Goal: Task Accomplishment & Management: Manage account settings

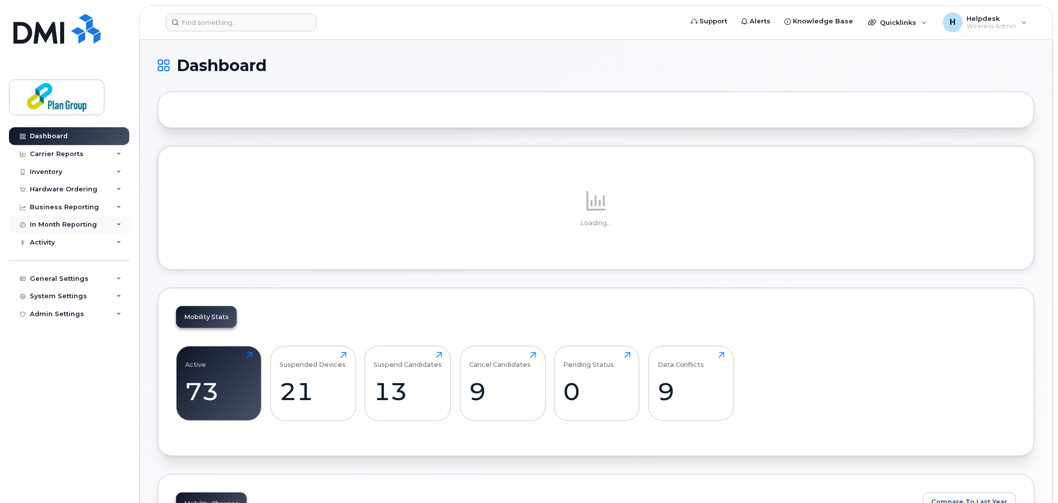
click at [91, 224] on div "In Month Reporting" at bounding box center [63, 225] width 67 height 8
click at [100, 207] on div "Business Reporting" at bounding box center [69, 207] width 120 height 18
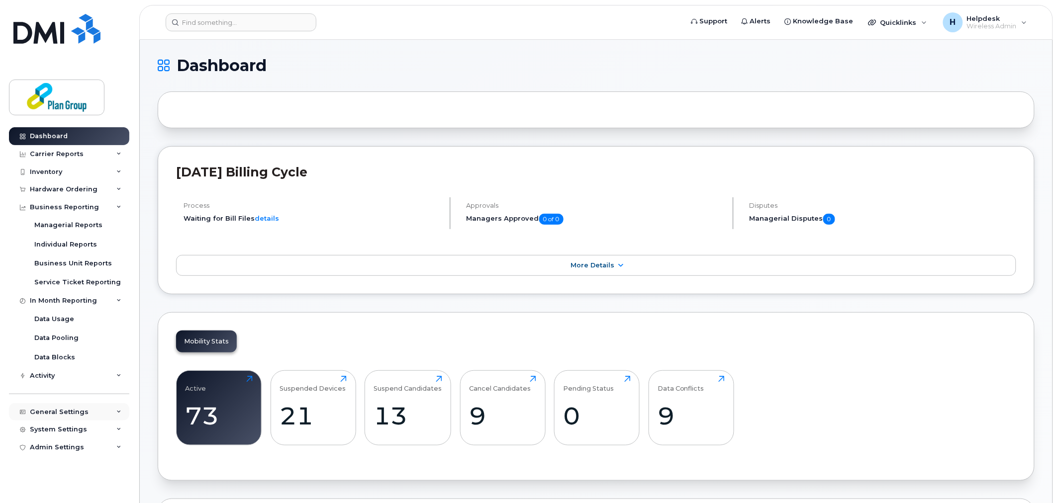
click at [57, 415] on div "General Settings" at bounding box center [59, 412] width 59 height 8
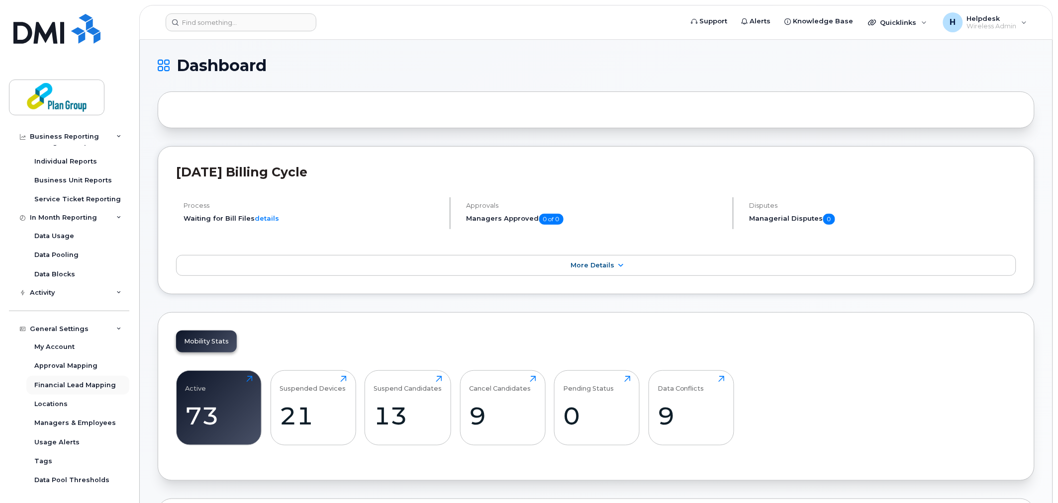
scroll to position [110, 0]
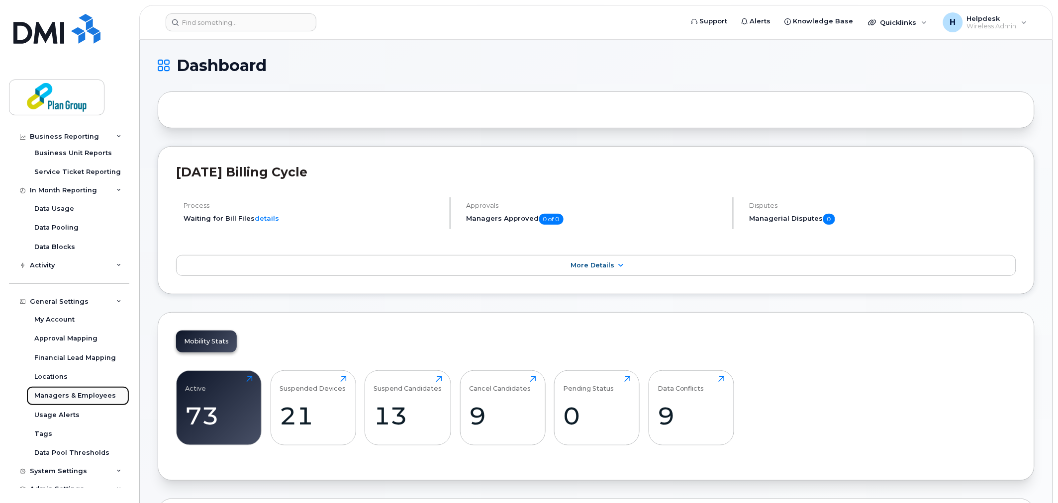
click at [74, 393] on div "Managers & Employees" at bounding box center [75, 395] width 82 height 9
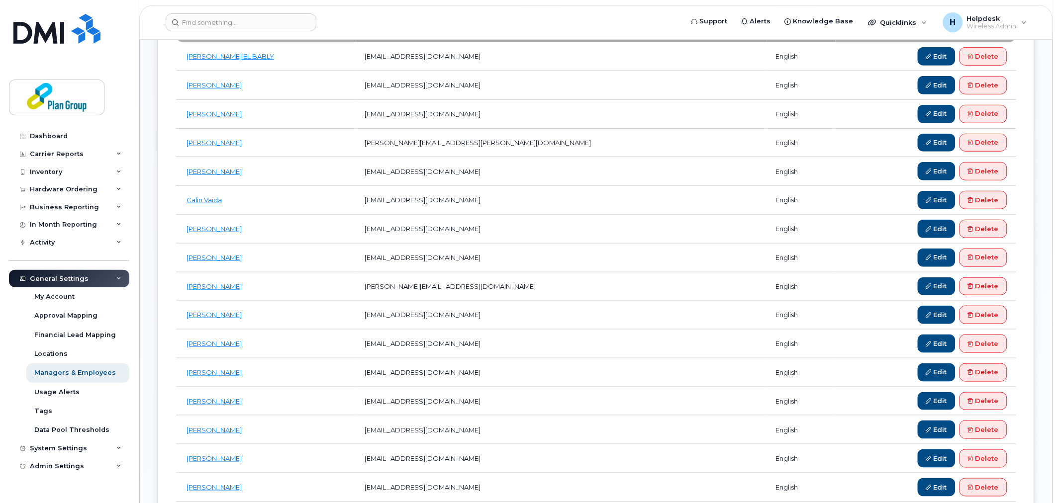
scroll to position [132, 0]
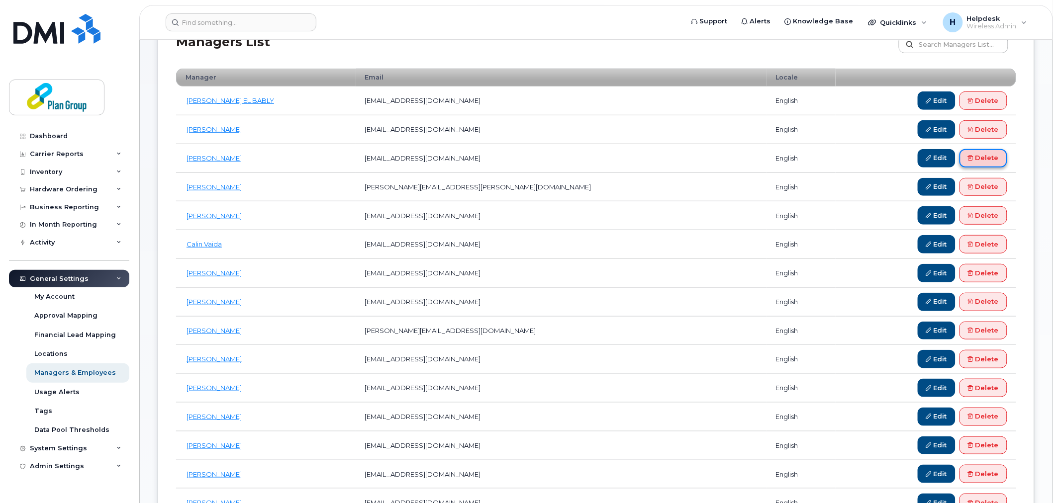
click at [977, 164] on link "Delete" at bounding box center [983, 158] width 48 height 18
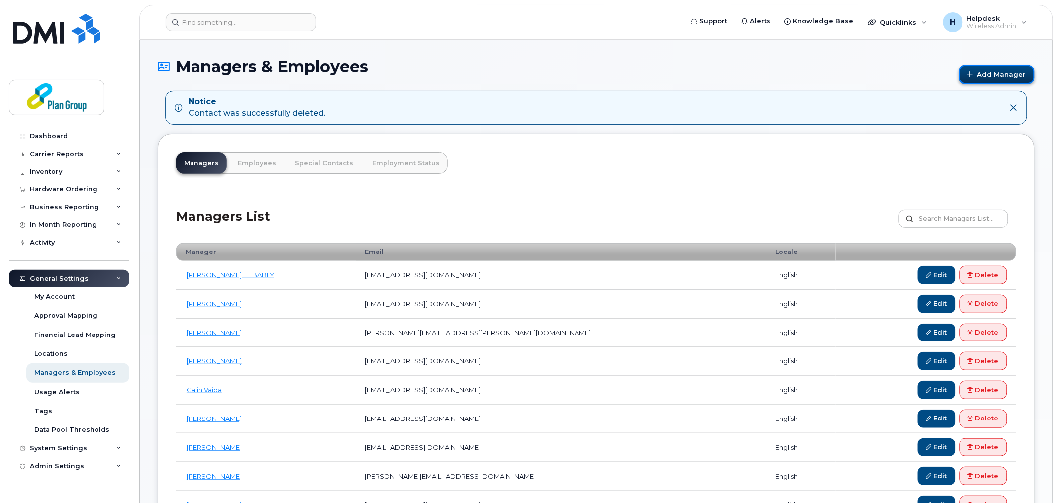
click at [985, 76] on link "Add Manager" at bounding box center [997, 74] width 76 height 18
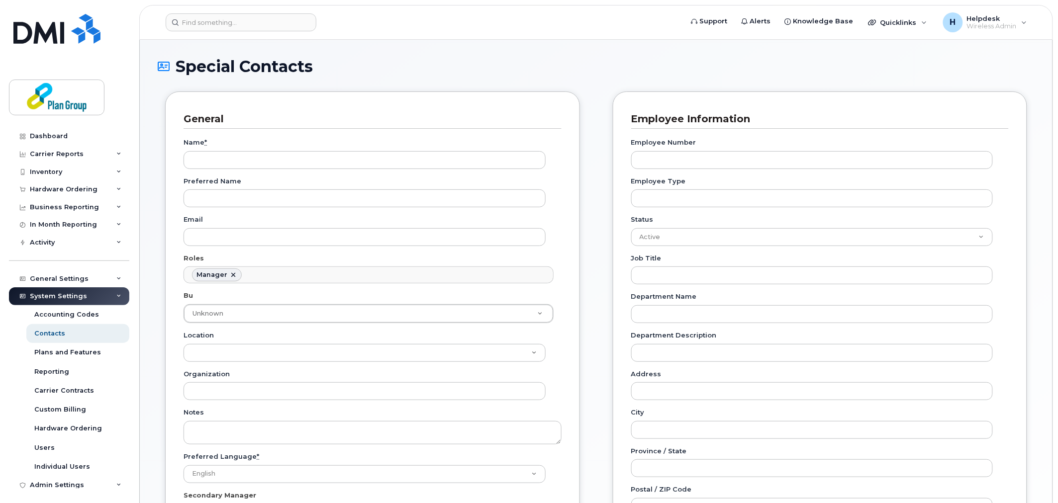
scroll to position [80, 0]
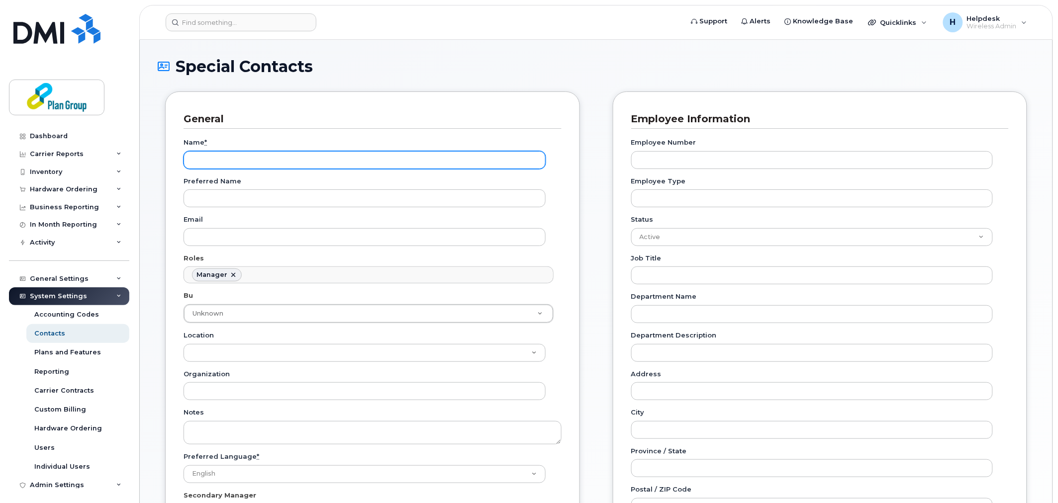
click at [420, 156] on input "Name *" at bounding box center [364, 160] width 362 height 18
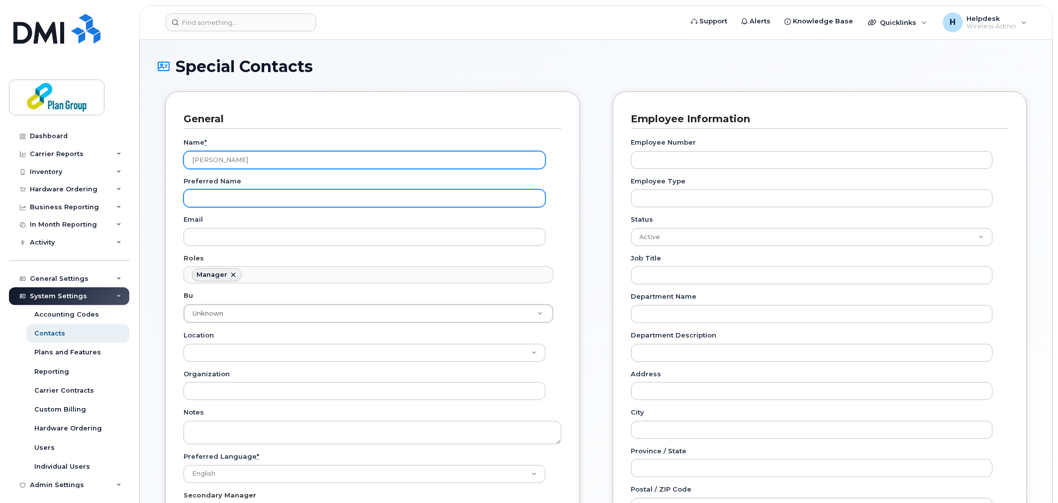
type input "Anais Hamidi"
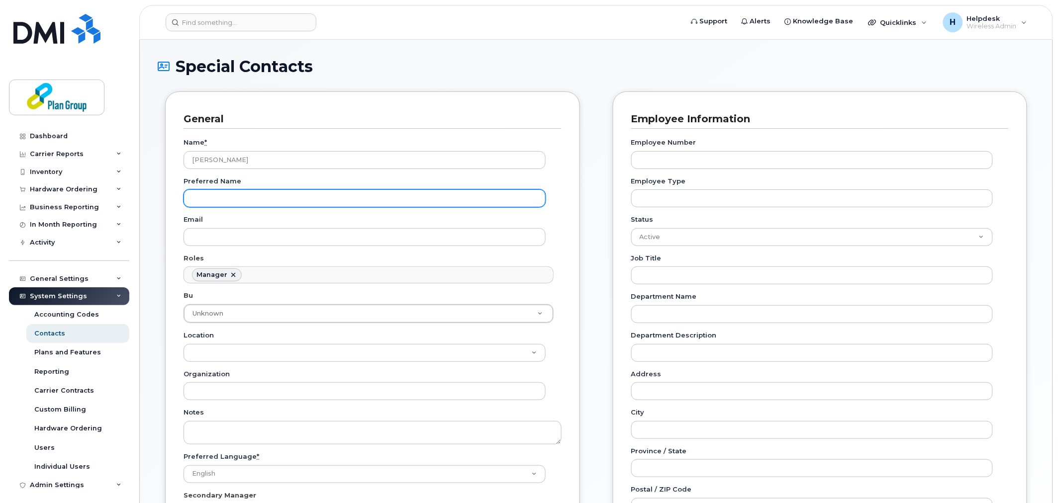
click at [203, 195] on input "Preferred Name" at bounding box center [364, 198] width 362 height 18
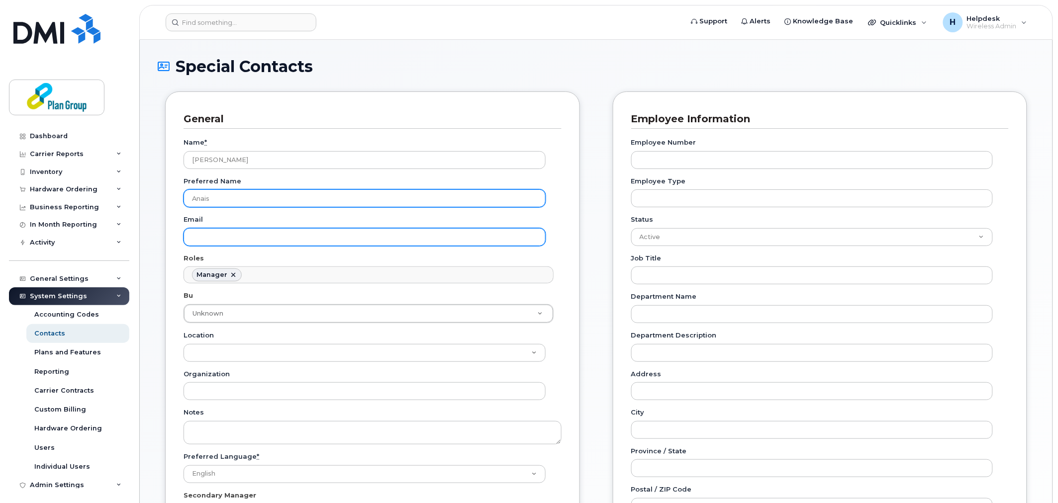
type input "Anais"
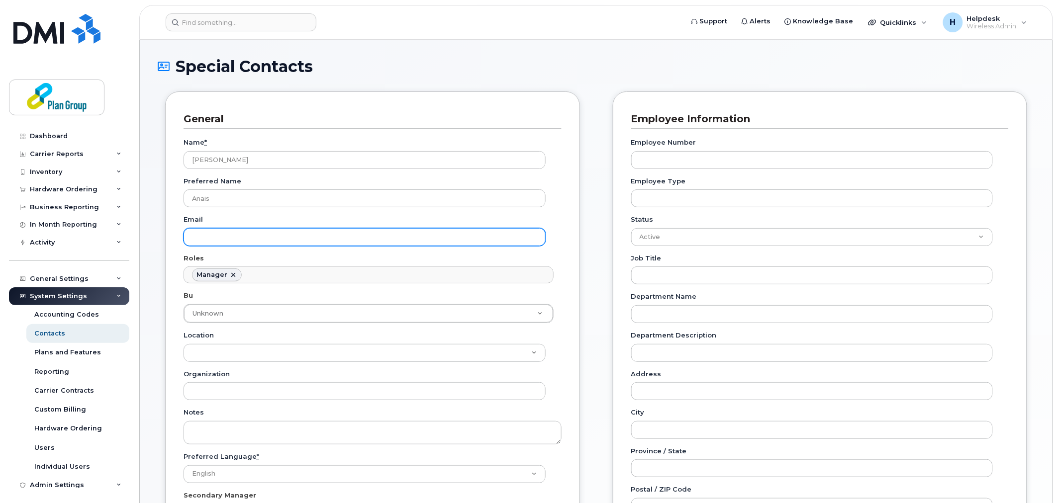
click at [226, 242] on input "Email" at bounding box center [364, 237] width 362 height 18
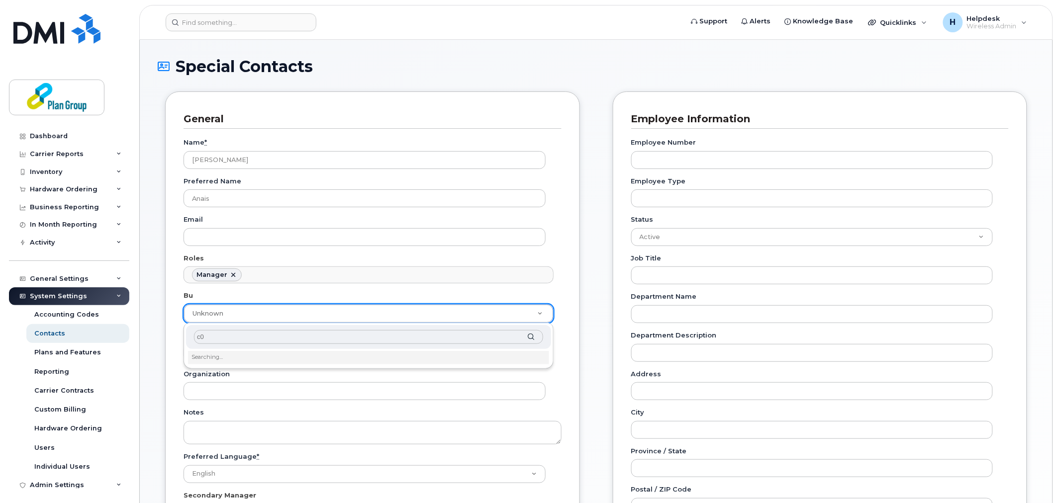
type input "c"
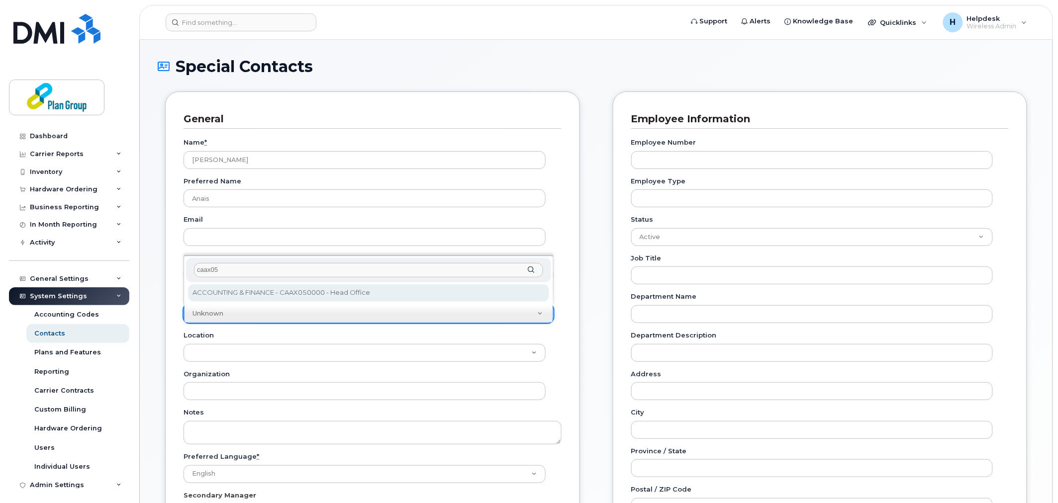
type input "caax05"
type input "1989296"
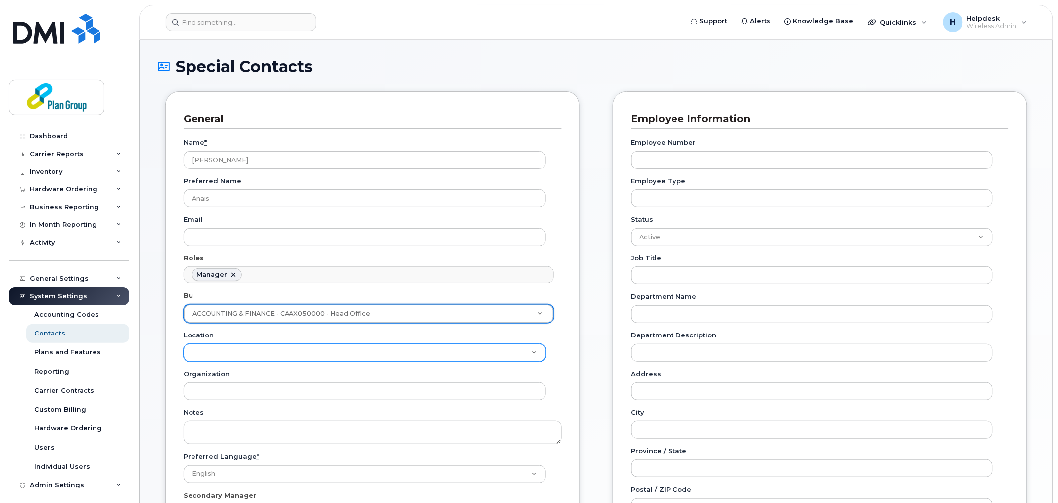
click at [277, 352] on select "Location" at bounding box center [364, 353] width 362 height 18
click at [183, 344] on select "Location" at bounding box center [364, 353] width 362 height 18
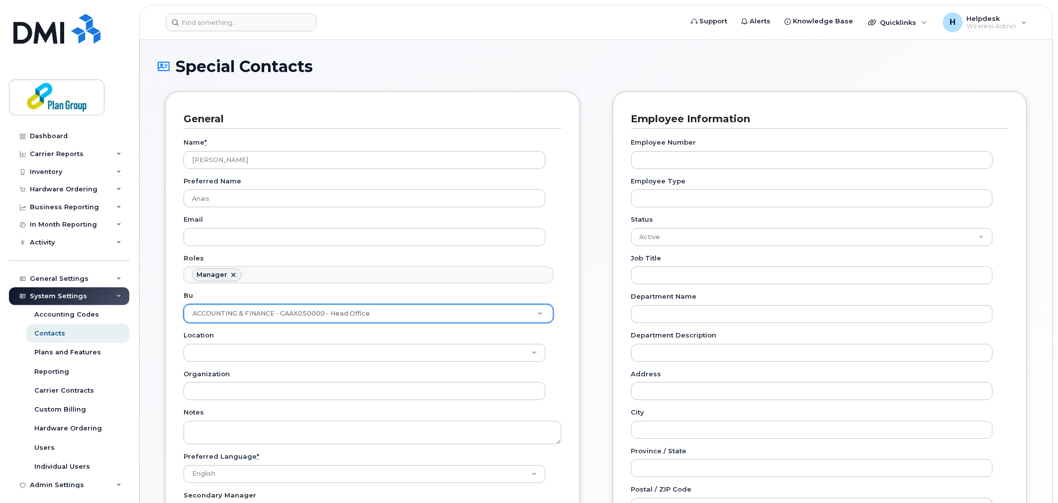
click at [391, 325] on div "Name * Anais Hamidi Preferred Name Anais Email Roles Manager No matches found N…" at bounding box center [372, 334] width 378 height 410
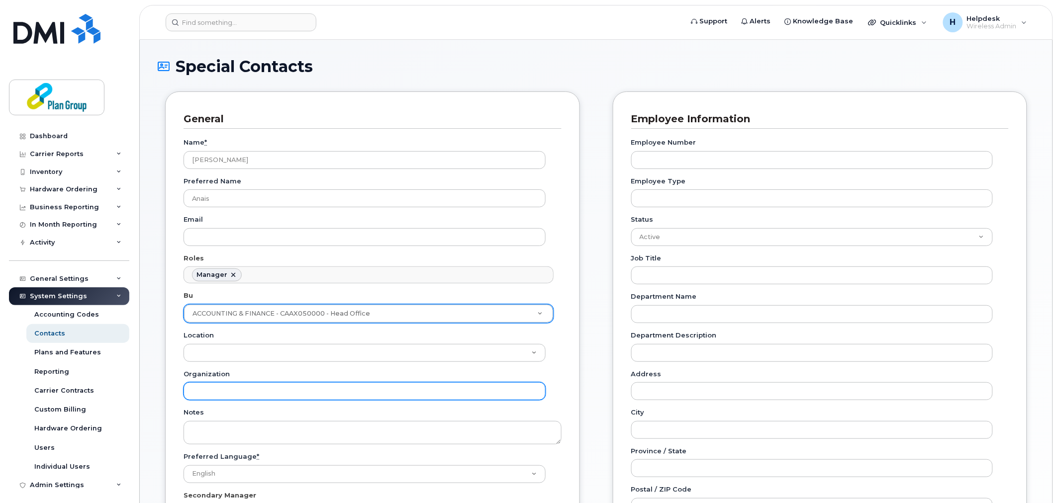
click at [290, 386] on input "Organization" at bounding box center [364, 391] width 362 height 18
type input "P"
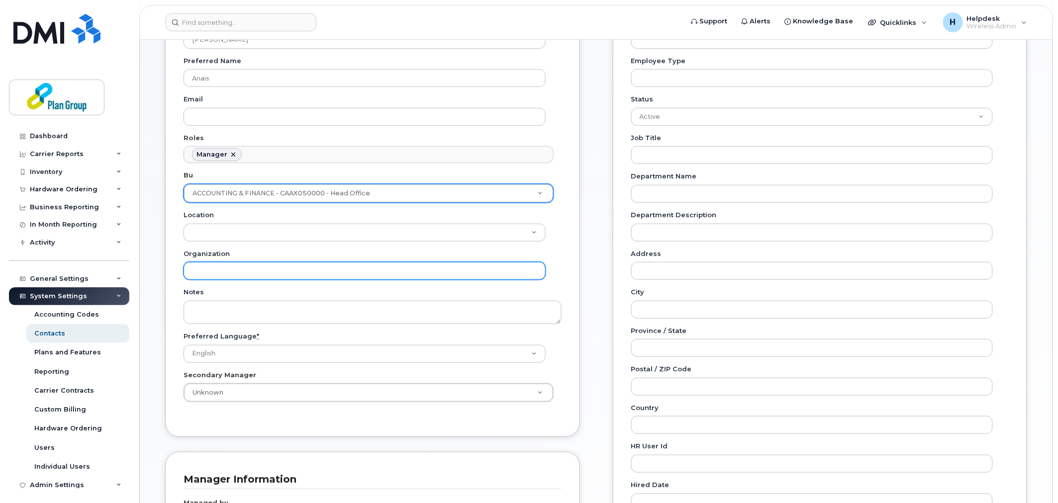
scroll to position [221, 0]
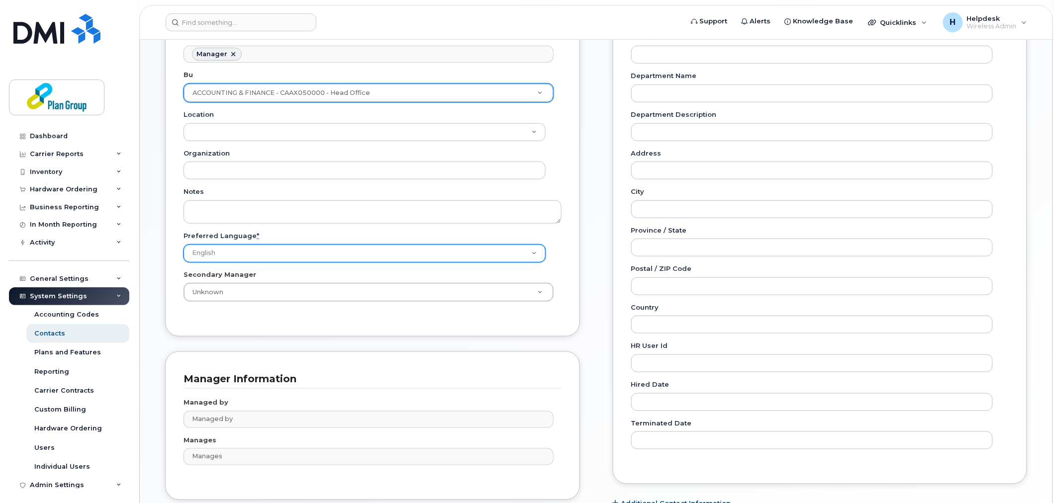
click at [245, 251] on select "English French" at bounding box center [364, 254] width 362 height 18
click at [267, 251] on select "English French" at bounding box center [364, 254] width 362 height 18
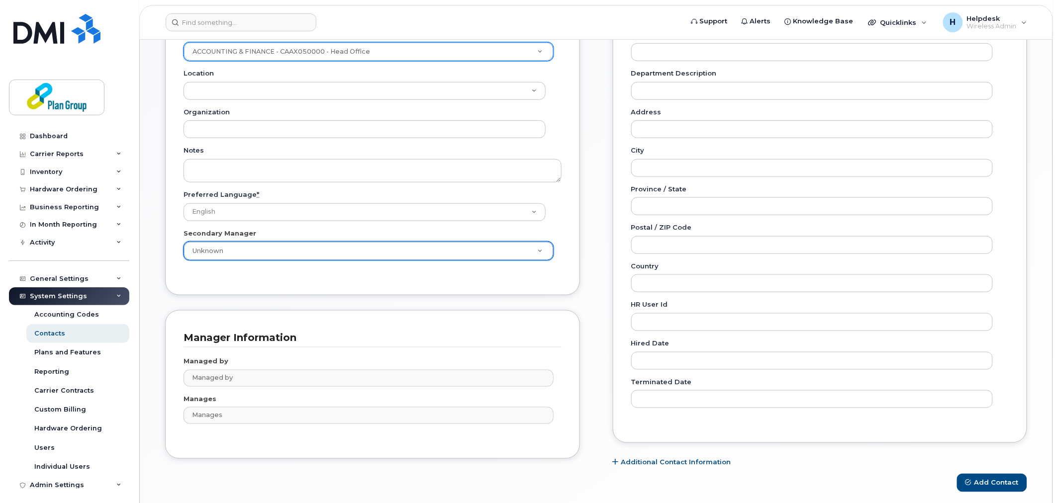
scroll to position [301, 0]
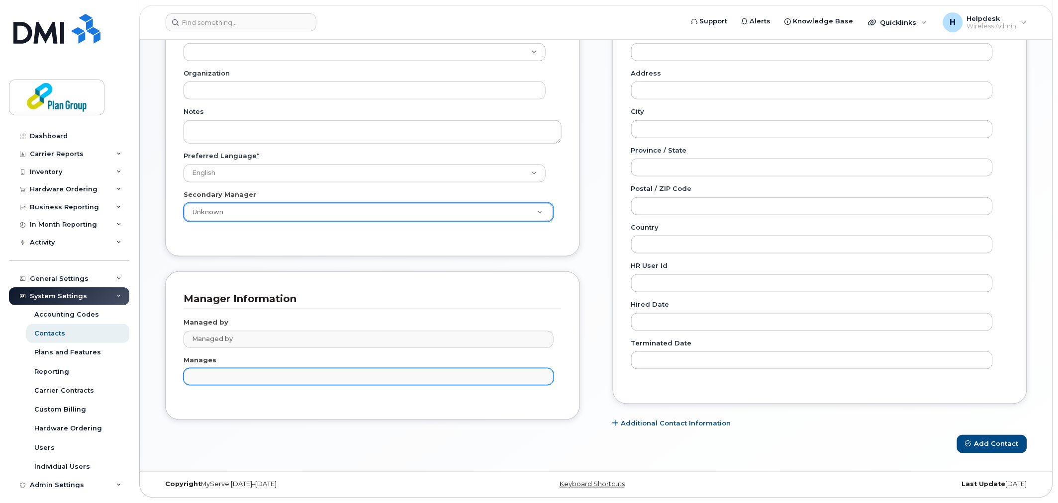
click at [265, 375] on input "text" at bounding box center [369, 376] width 360 height 14
type input "c"
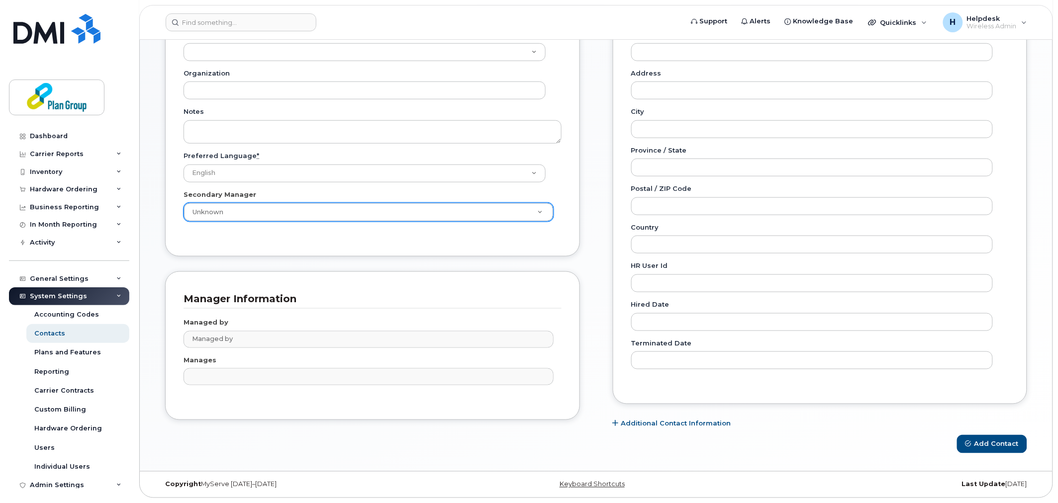
type input "Manages"
click at [366, 316] on div "Managed by Managed by No matches found Manages Manages" at bounding box center [372, 355] width 378 height 93
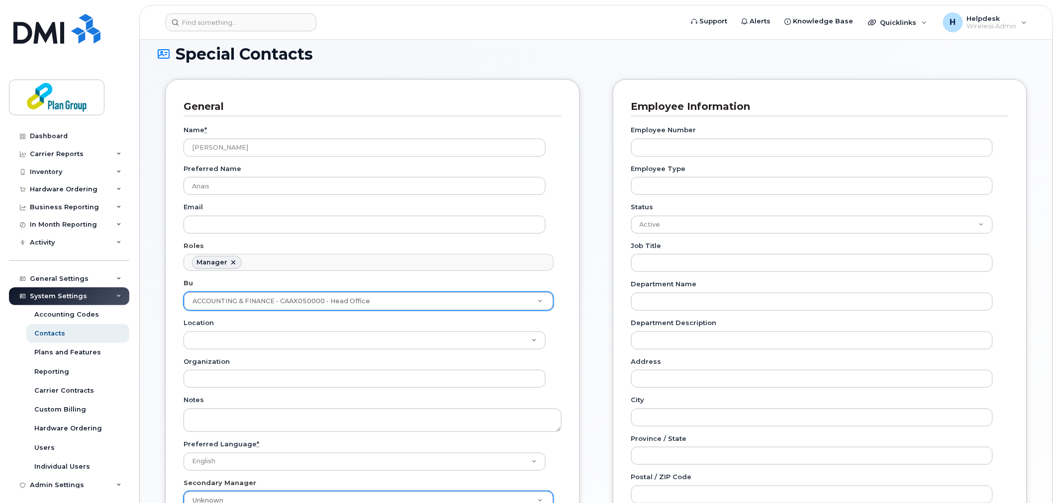
scroll to position [0, 0]
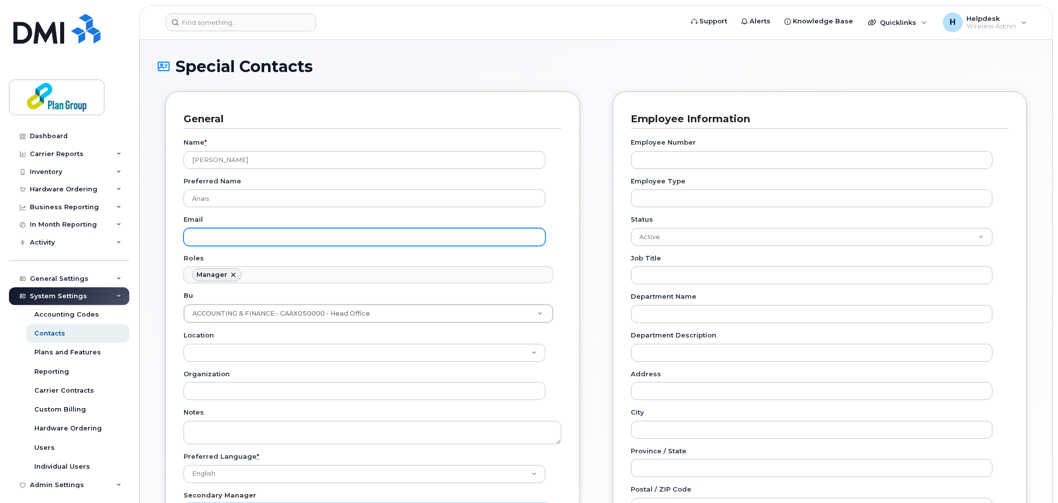
click at [229, 240] on input "Email" at bounding box center [364, 237] width 362 height 18
click at [230, 242] on input "Email" at bounding box center [364, 237] width 362 height 18
paste input "[EMAIL_ADDRESS][DOMAIN_NAME]"
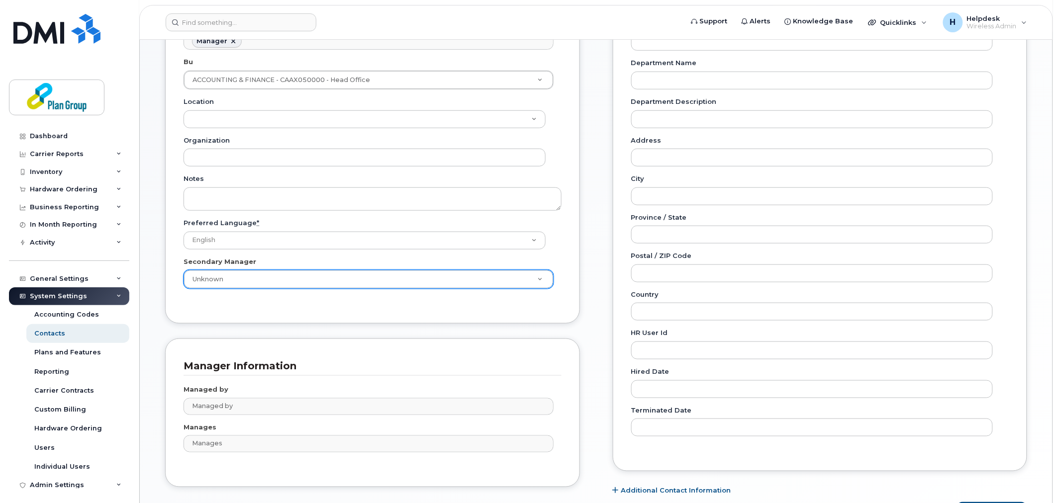
scroll to position [301, 0]
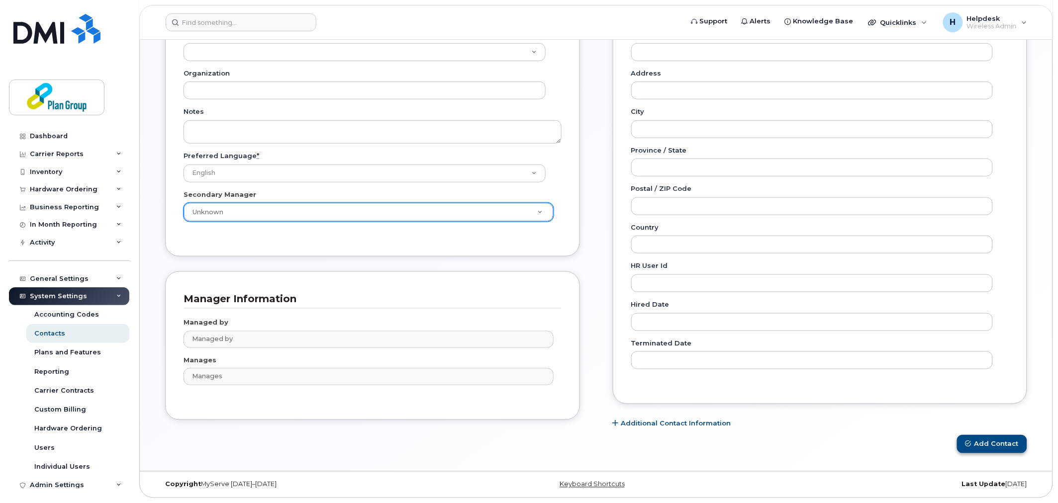
type input "[EMAIL_ADDRESS][DOMAIN_NAME]"
drag, startPoint x: 995, startPoint y: 444, endPoint x: 990, endPoint y: 449, distance: 7.1
click at [995, 444] on button "Add Contact" at bounding box center [992, 444] width 70 height 18
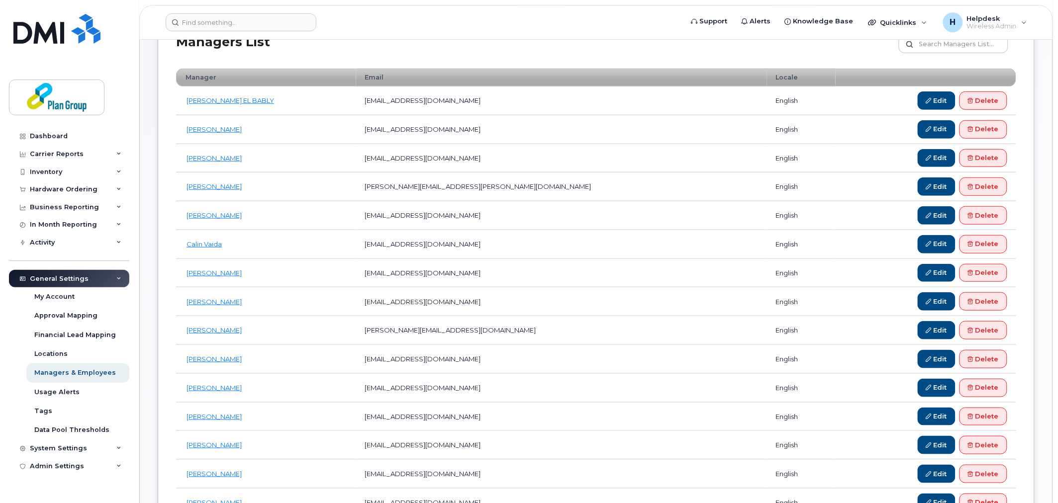
scroll to position [8, 0]
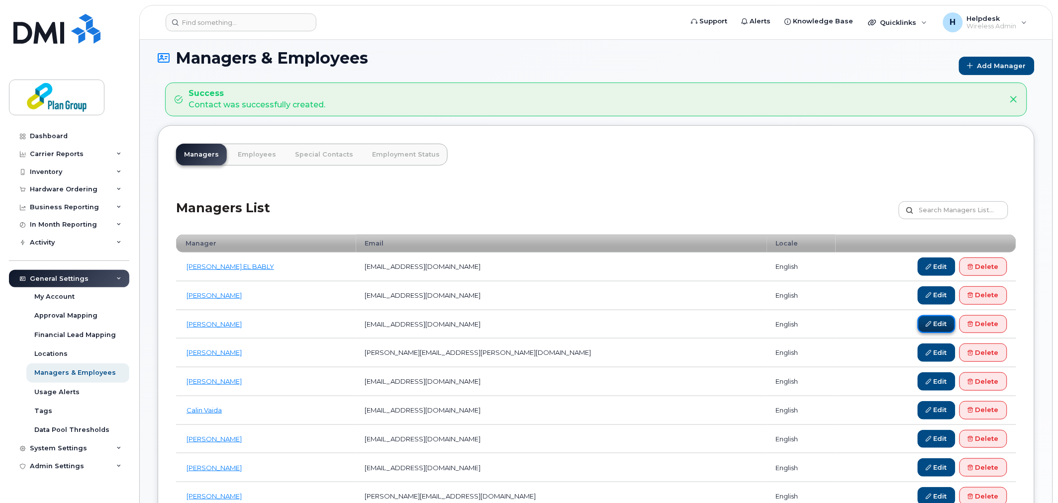
click at [926, 321] on icon at bounding box center [928, 323] width 5 height 5
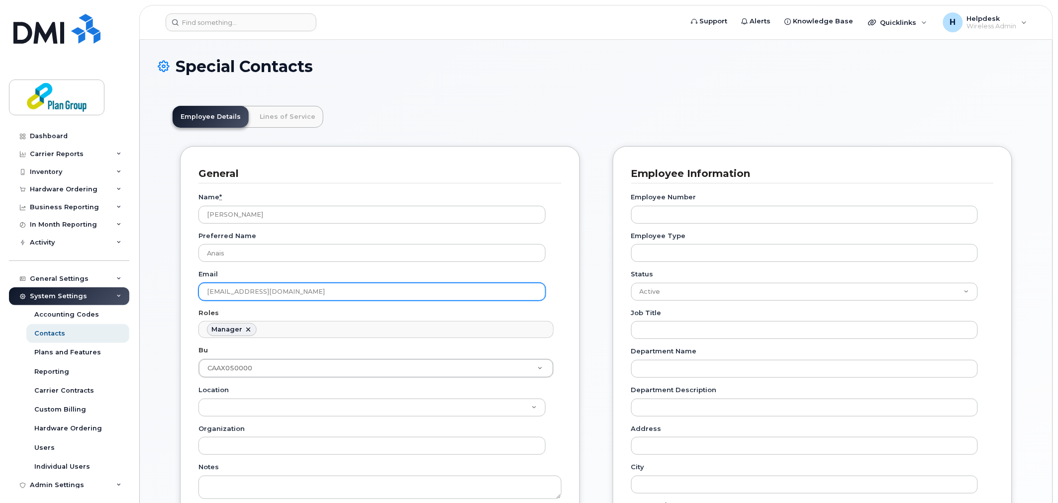
scroll to position [80, 0]
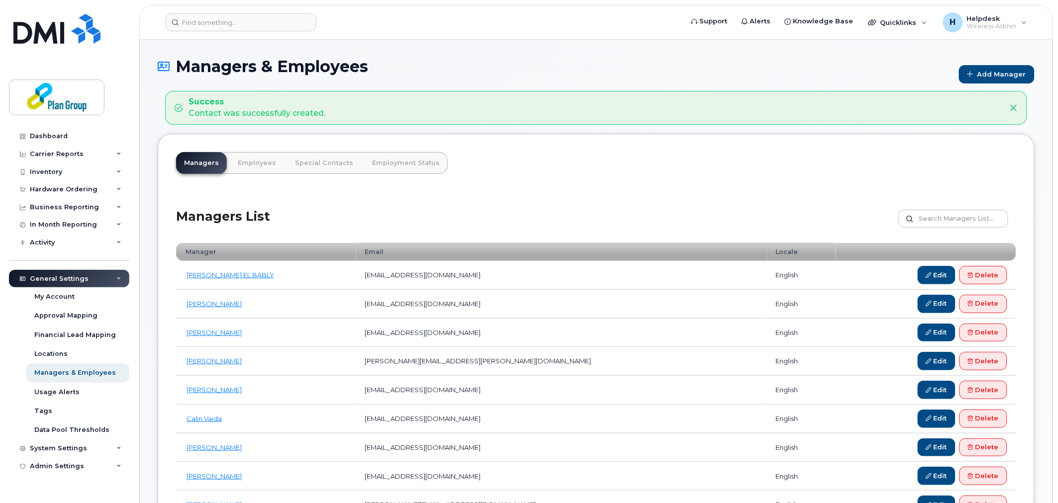
drag, startPoint x: 569, startPoint y: 446, endPoint x: 593, endPoint y: 233, distance: 214.7
click at [265, 166] on link "Employees" at bounding box center [257, 163] width 54 height 22
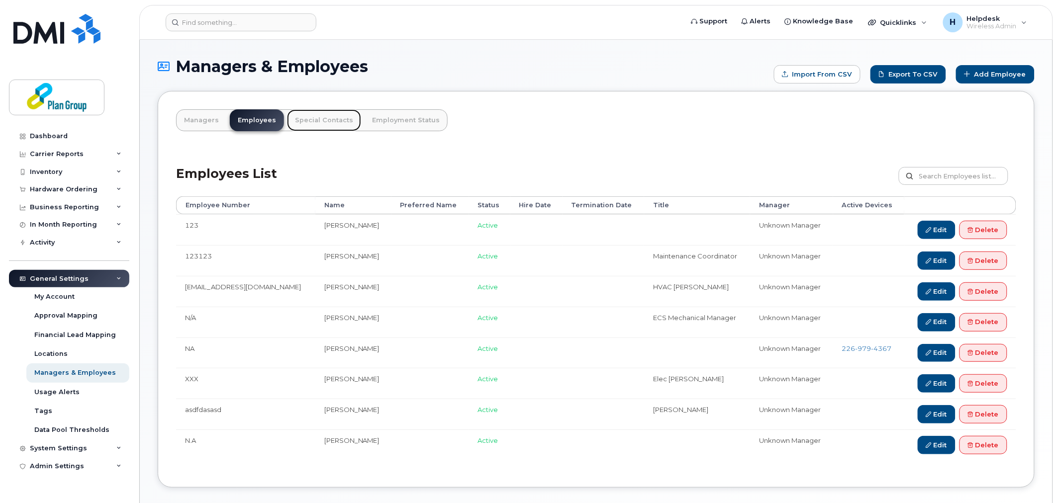
click at [310, 117] on link "Special Contacts" at bounding box center [324, 120] width 74 height 22
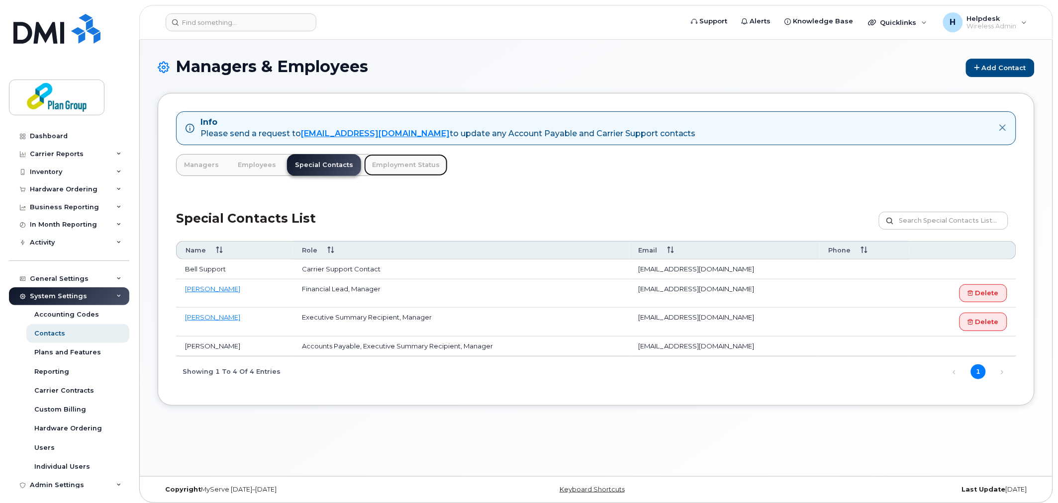
click at [391, 160] on link "Employment Status" at bounding box center [406, 165] width 84 height 22
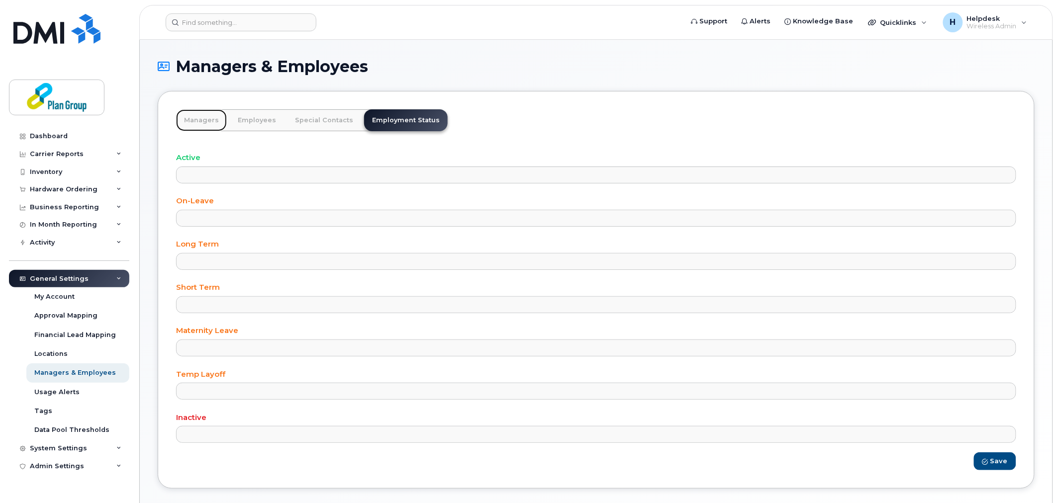
click at [191, 122] on link "Managers" at bounding box center [201, 120] width 51 height 22
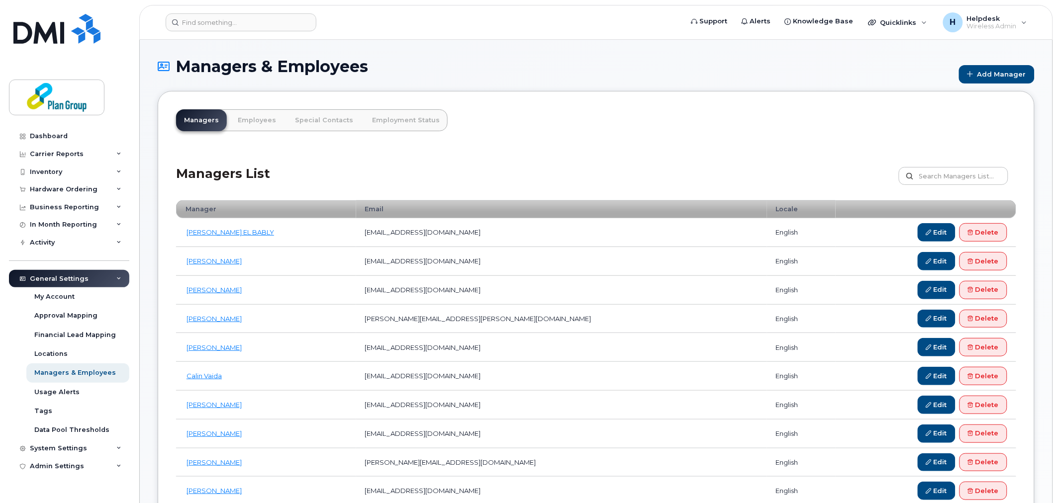
click at [941, 333] on td "Edit Delete" at bounding box center [925, 319] width 180 height 29
click at [938, 347] on link "Edit" at bounding box center [936, 347] width 38 height 18
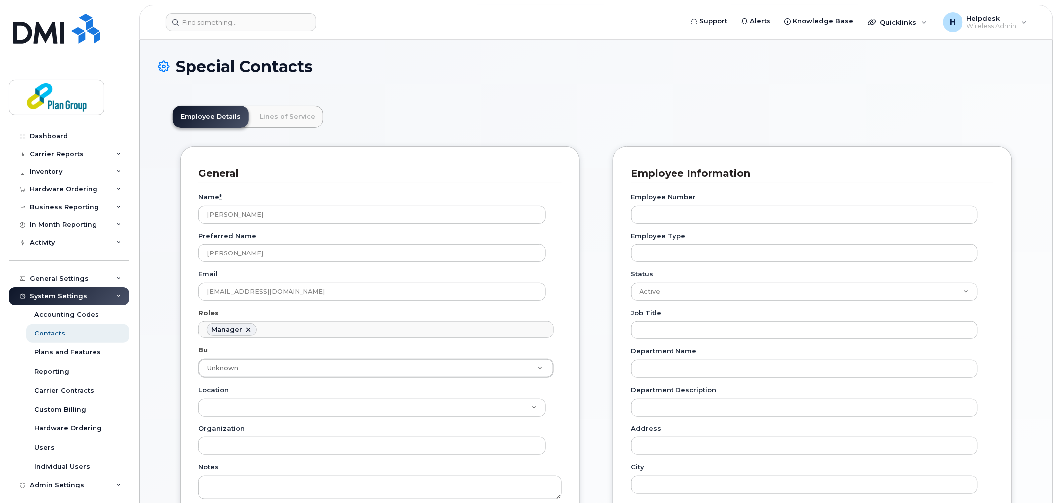
drag, startPoint x: 282, startPoint y: 405, endPoint x: 260, endPoint y: 172, distance: 233.8
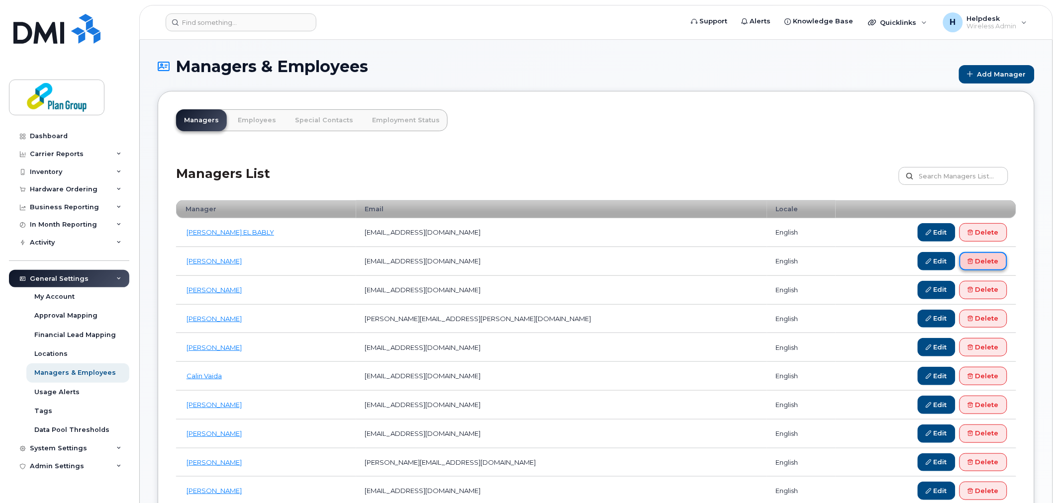
click at [995, 257] on link "Delete" at bounding box center [983, 261] width 48 height 18
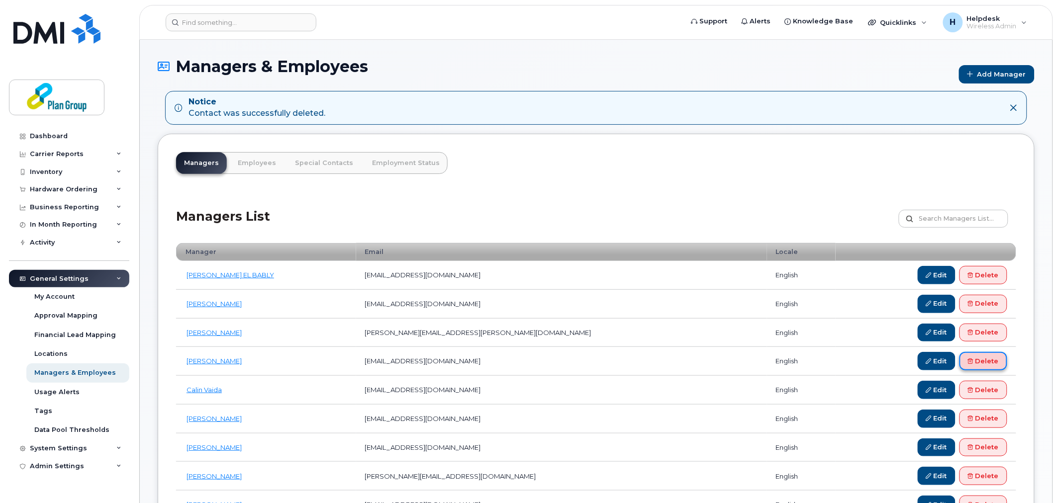
click at [986, 360] on link "Delete" at bounding box center [983, 361] width 48 height 18
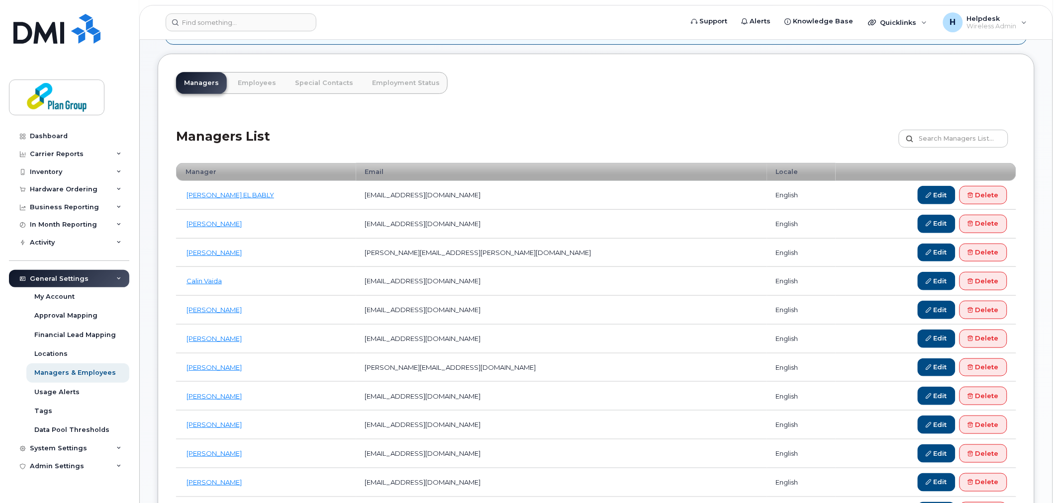
scroll to position [221, 0]
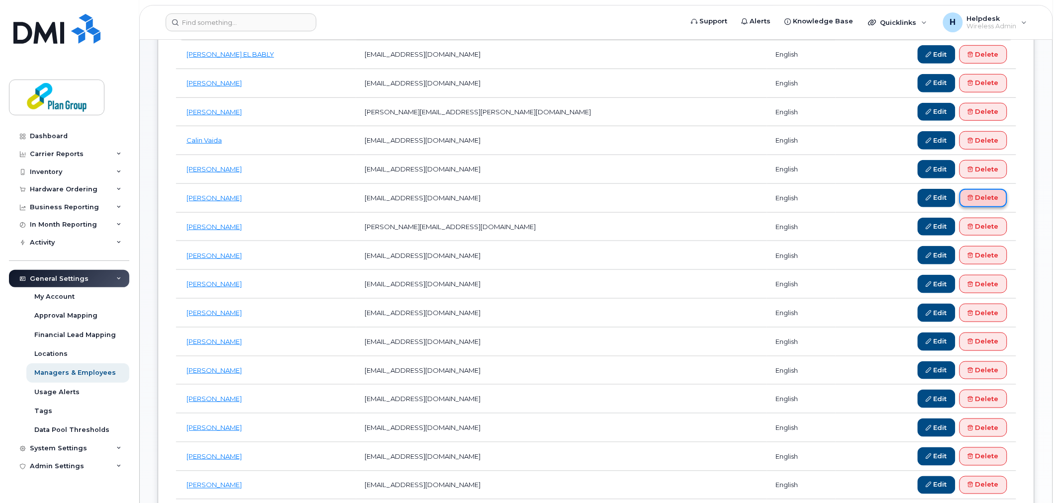
click at [985, 197] on link "Delete" at bounding box center [983, 198] width 48 height 18
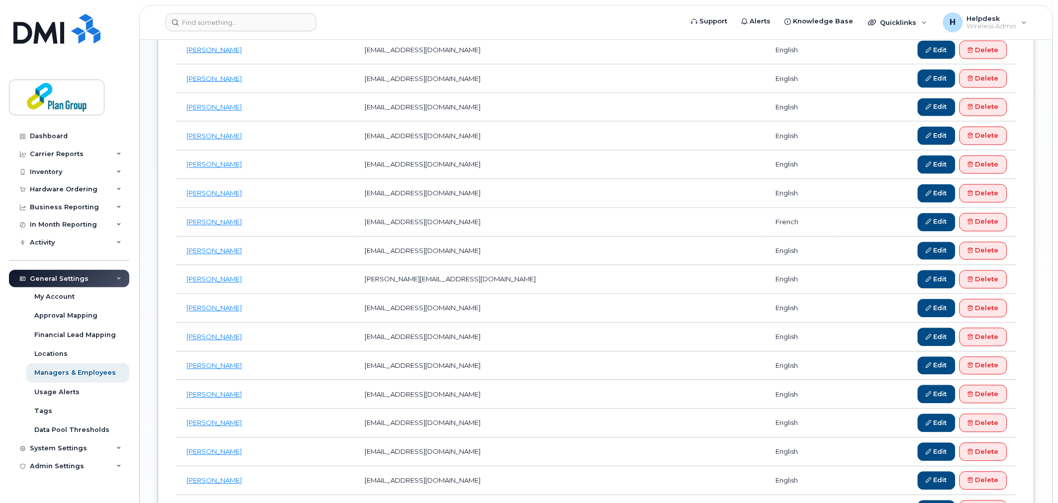
scroll to position [608, 0]
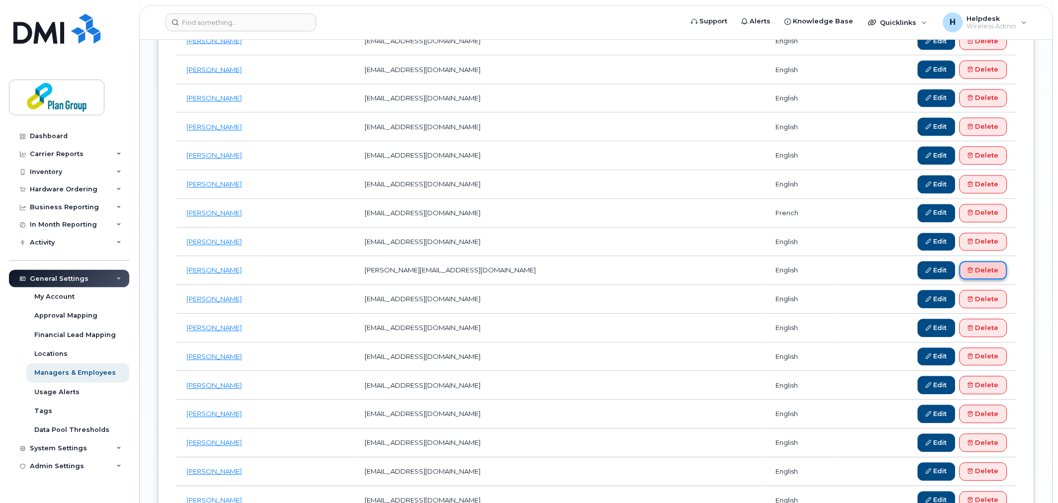
click at [975, 272] on link "Delete" at bounding box center [983, 271] width 48 height 18
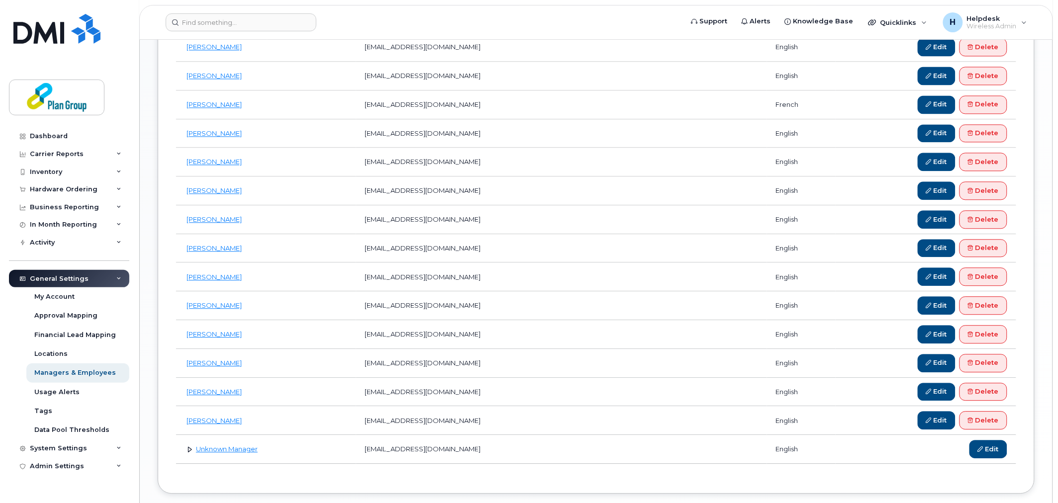
scroll to position [718, 0]
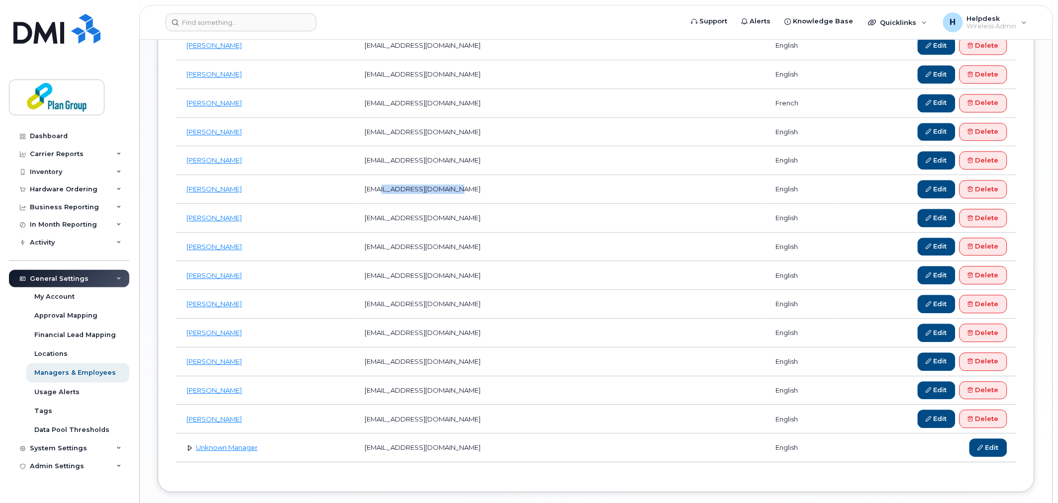
drag, startPoint x: 404, startPoint y: 192, endPoint x: 570, endPoint y: 192, distance: 166.1
click at [570, 192] on td "plostritto@plan-group.com" at bounding box center [561, 189] width 411 height 29
click at [986, 191] on link "Delete" at bounding box center [983, 189] width 48 height 18
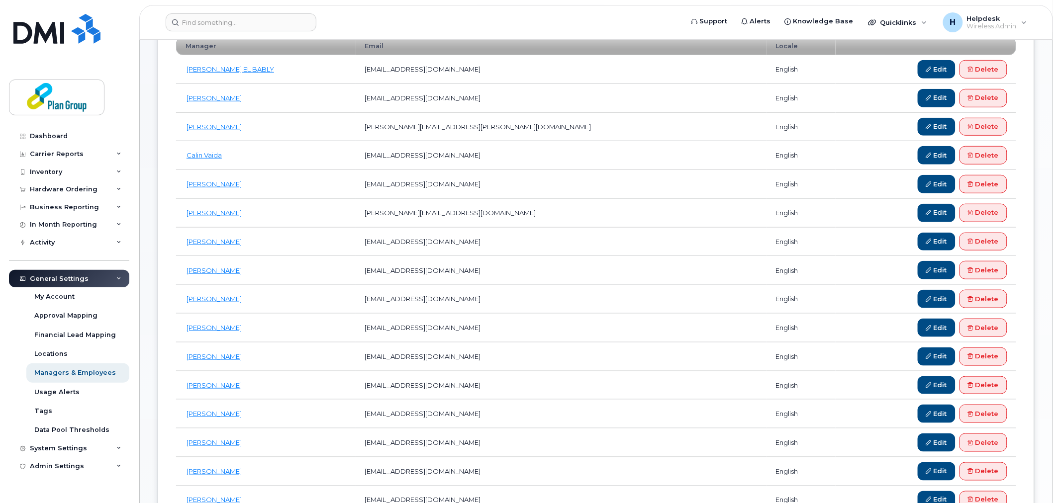
scroll to position [221, 0]
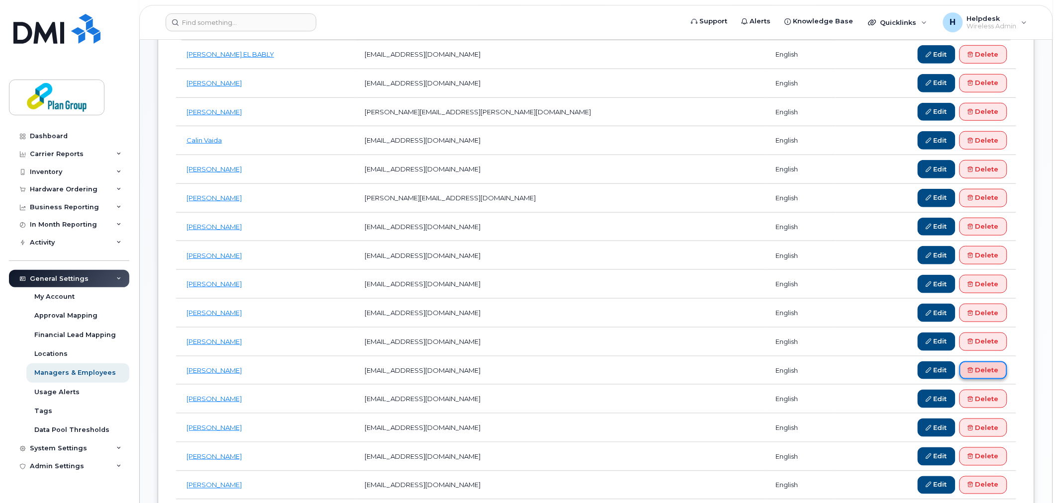
click at [991, 368] on link "Delete" at bounding box center [983, 370] width 48 height 18
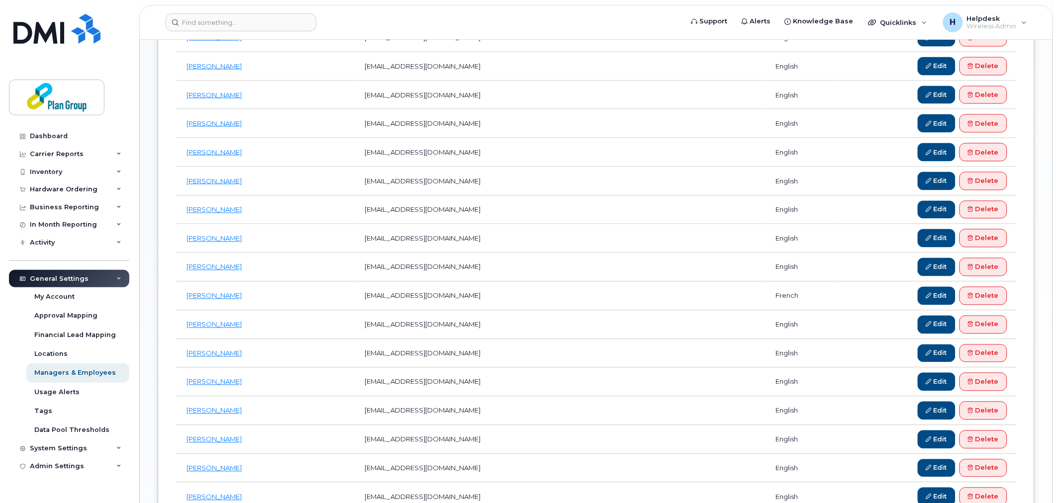
scroll to position [497, 0]
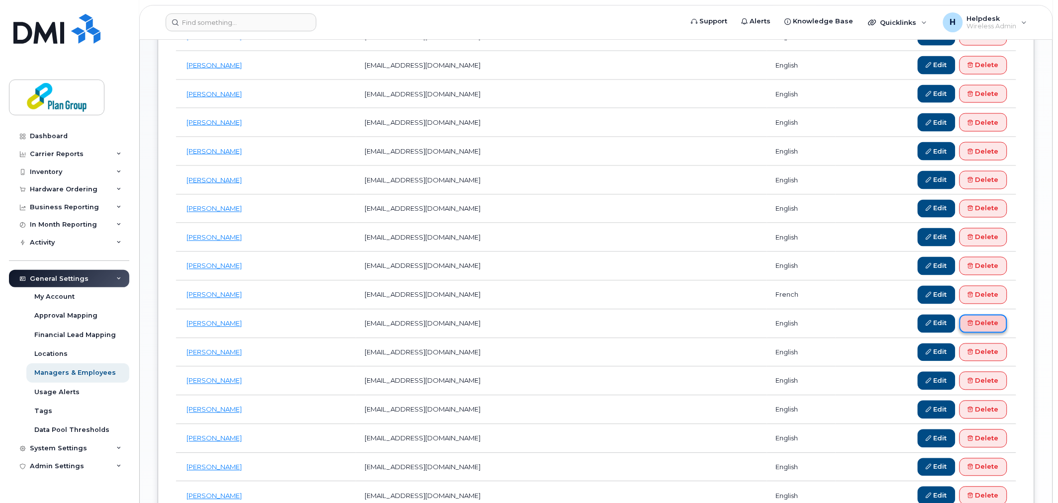
click at [984, 331] on link "Delete" at bounding box center [983, 324] width 48 height 18
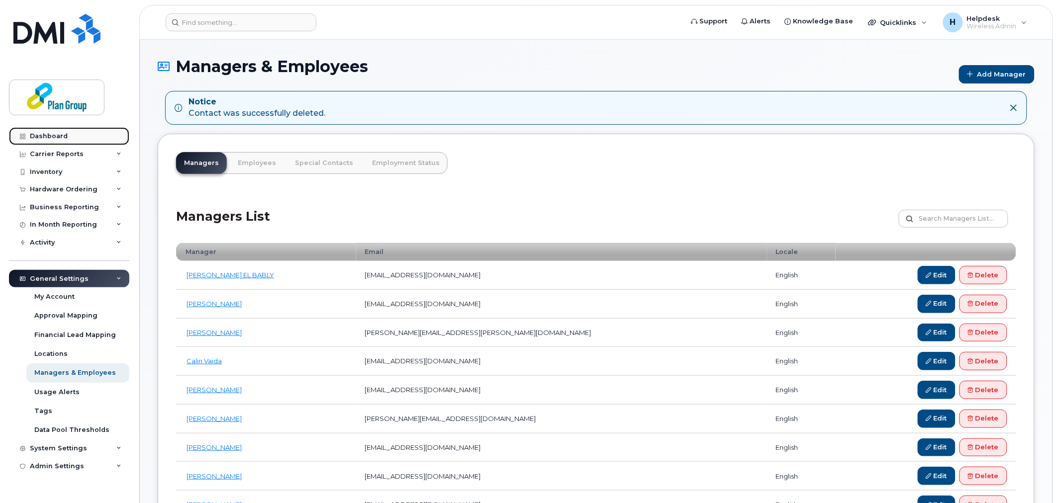
click at [39, 138] on div "Dashboard" at bounding box center [49, 136] width 38 height 8
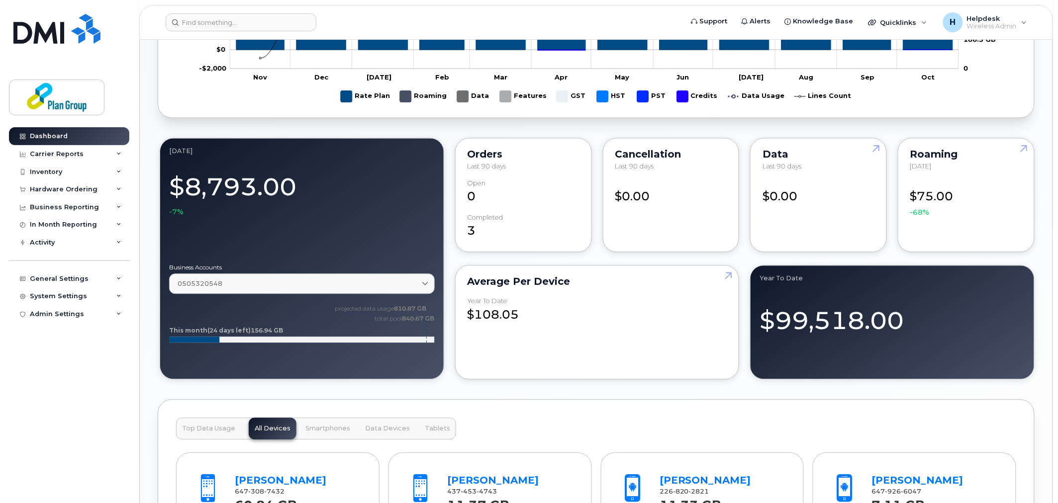
scroll to position [773, 0]
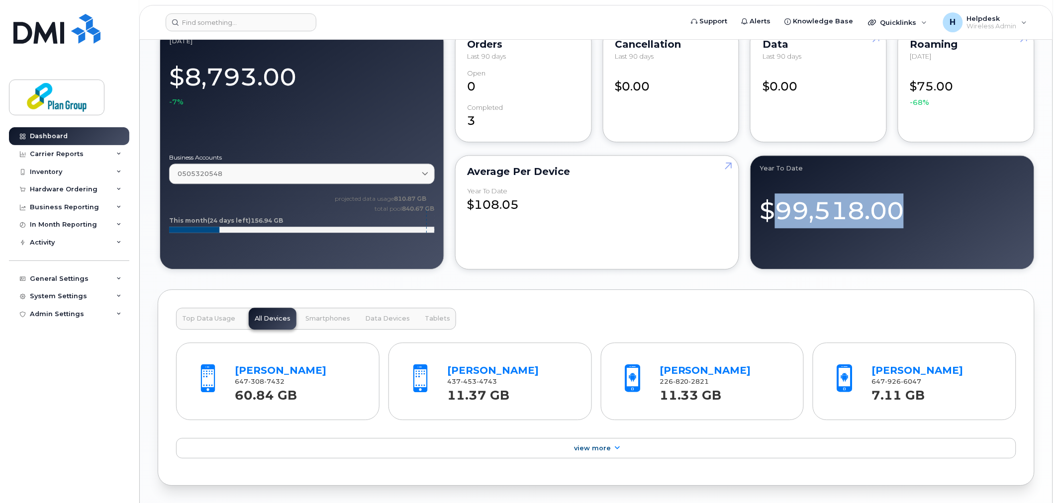
drag, startPoint x: 819, startPoint y: 216, endPoint x: 904, endPoint y: 216, distance: 85.0
click at [902, 216] on div "$99,518.00" at bounding box center [892, 205] width 266 height 43
click at [480, 229] on div "Average per Device Year to Date $108.05" at bounding box center [597, 212] width 284 height 114
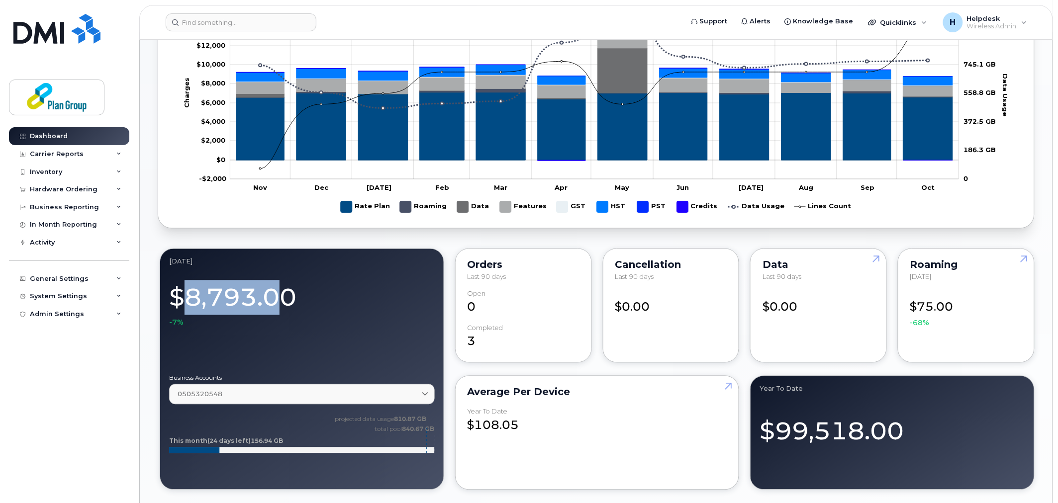
drag, startPoint x: 189, startPoint y: 299, endPoint x: 280, endPoint y: 295, distance: 91.6
click at [280, 295] on div "$8,793.00 -7%" at bounding box center [302, 303] width 266 height 50
click at [285, 296] on div "$8,793.00 -7%" at bounding box center [302, 303] width 266 height 50
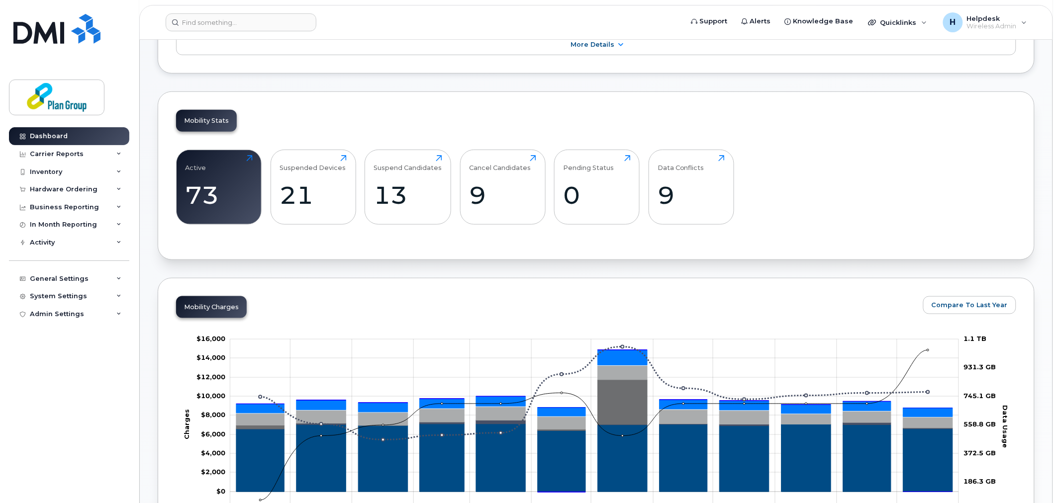
scroll to position [0, 0]
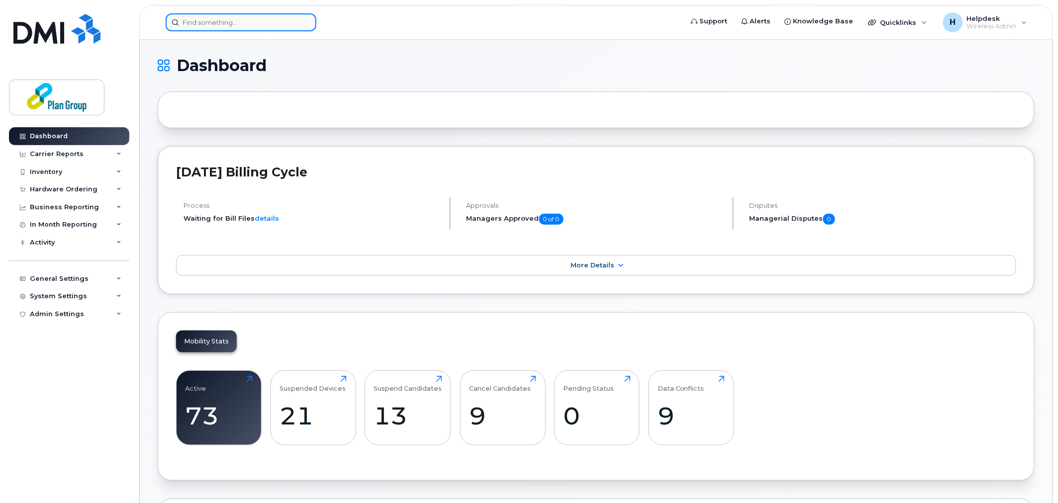
click at [225, 27] on input at bounding box center [241, 22] width 151 height 18
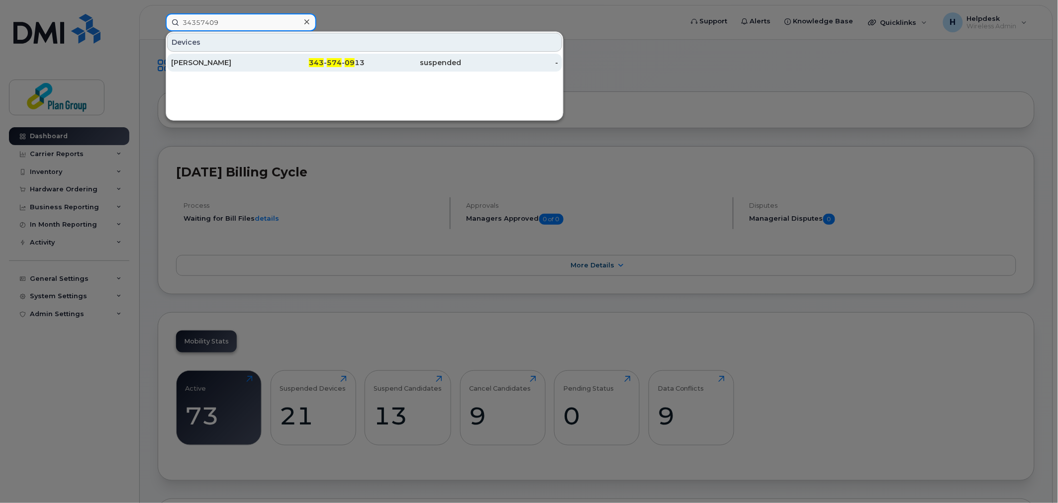
type input "34357409"
click at [380, 65] on div "suspended" at bounding box center [412, 63] width 97 height 10
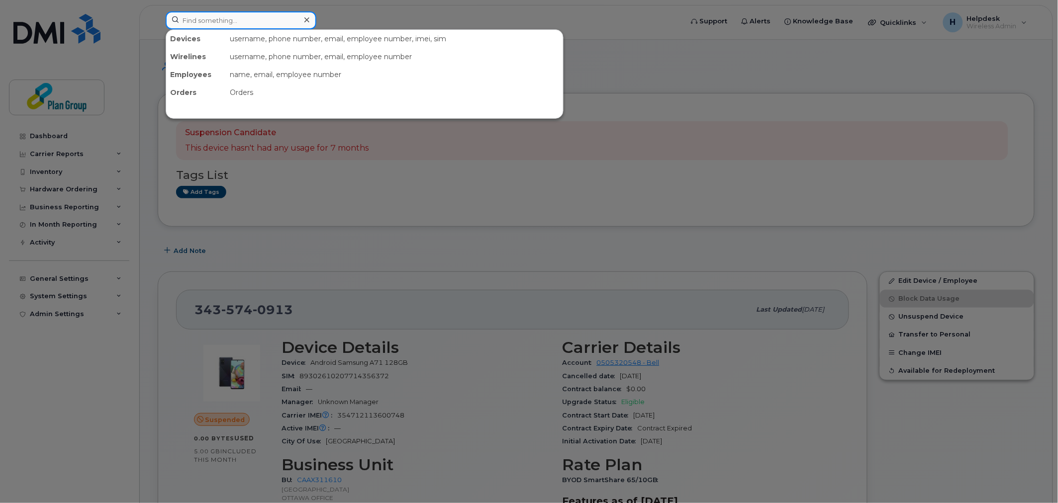
click at [291, 24] on input at bounding box center [241, 20] width 151 height 18
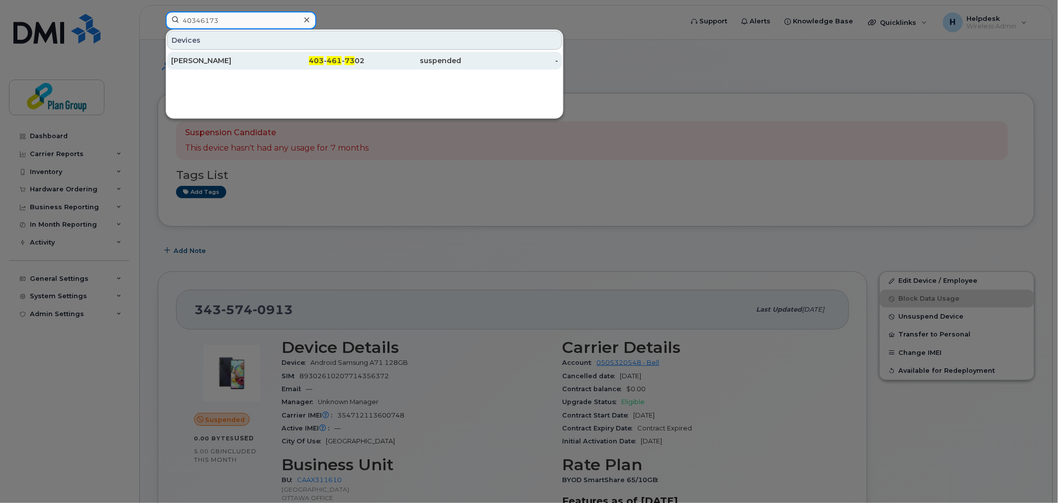
type input "40346173"
click at [289, 61] on div "403 - 461 - 73 02" at bounding box center [316, 61] width 97 height 10
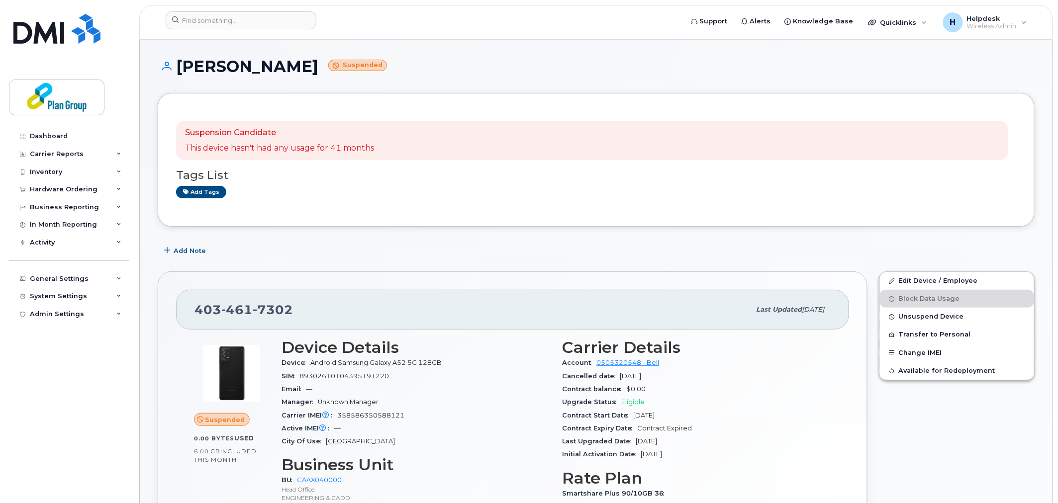
click at [338, 148] on p "This device hasn't had any usage for 41 months" at bounding box center [279, 148] width 189 height 11
drag, startPoint x: 335, startPoint y: 147, endPoint x: 366, endPoint y: 146, distance: 31.3
click at [366, 146] on p "This device hasn't had any usage for 41 months" at bounding box center [279, 148] width 189 height 11
click at [416, 147] on div "Suspension Candidate This device hasn't had any usage for 41 months" at bounding box center [592, 140] width 832 height 39
drag, startPoint x: 294, startPoint y: 153, endPoint x: 407, endPoint y: 165, distance: 113.4
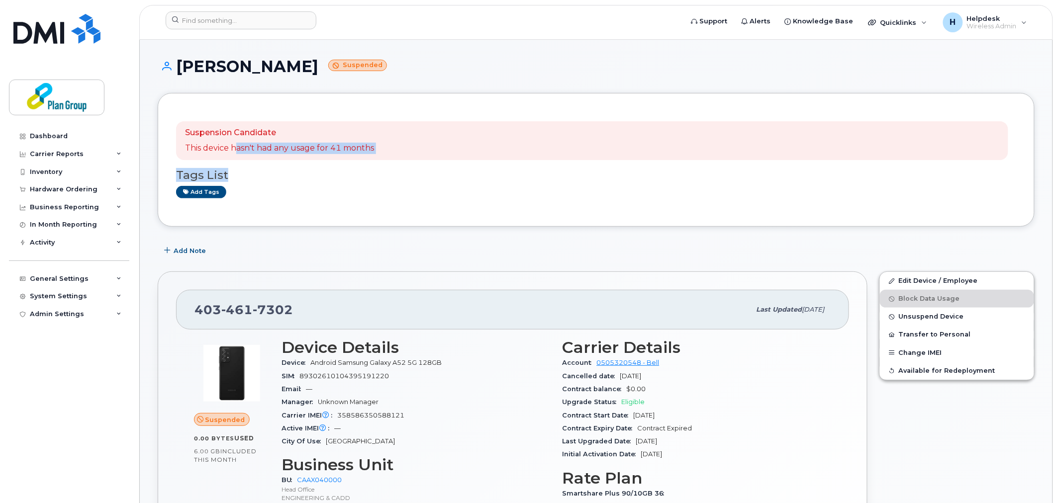
click at [407, 165] on div "Suspension Candidate This device hasn't had any usage for 41 months Tags List A…" at bounding box center [596, 159] width 840 height 97
click at [408, 165] on div "Tags List Add tags" at bounding box center [596, 179] width 840 height 38
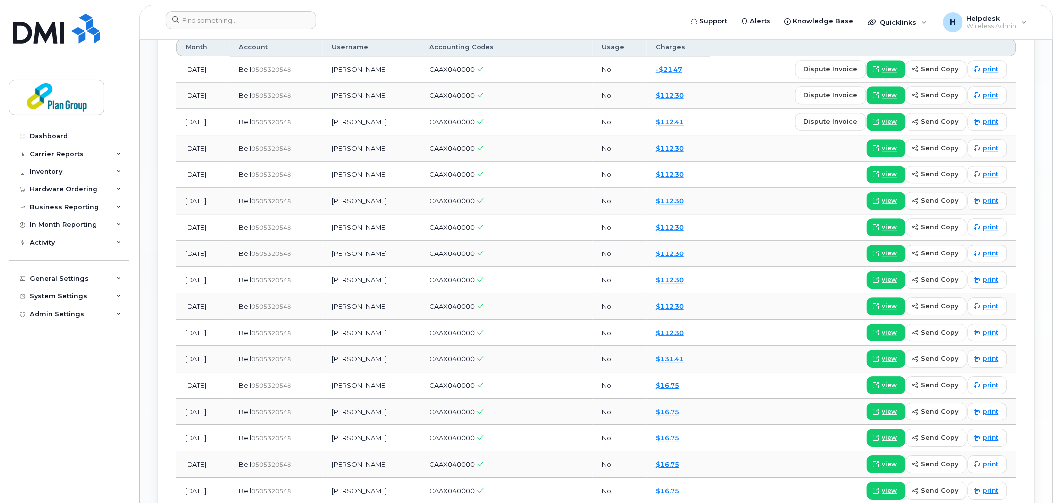
scroll to position [663, 0]
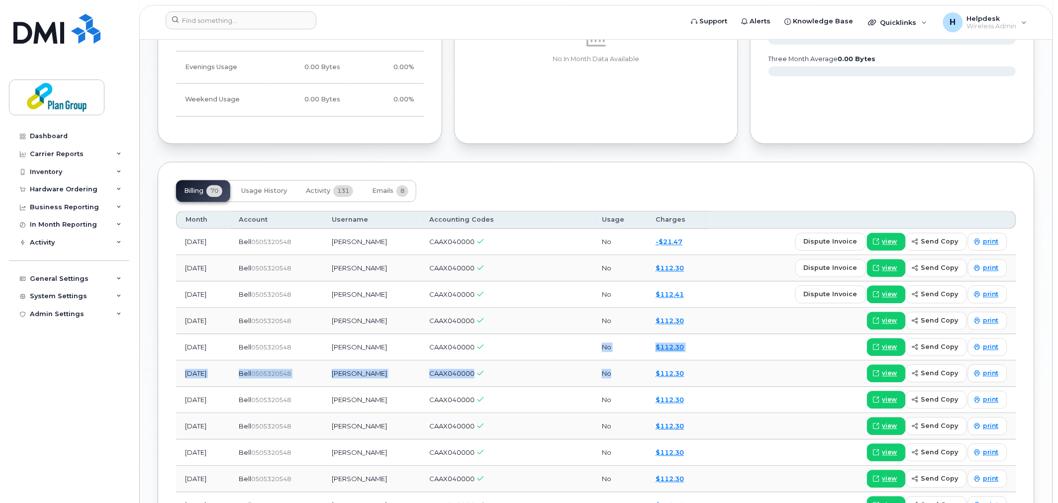
drag, startPoint x: 573, startPoint y: 359, endPoint x: 653, endPoint y: 370, distance: 80.9
drag, startPoint x: 187, startPoint y: 347, endPoint x: 217, endPoint y: 354, distance: 31.1
click at [744, 309] on td "view send copy print" at bounding box center [863, 321] width 306 height 26
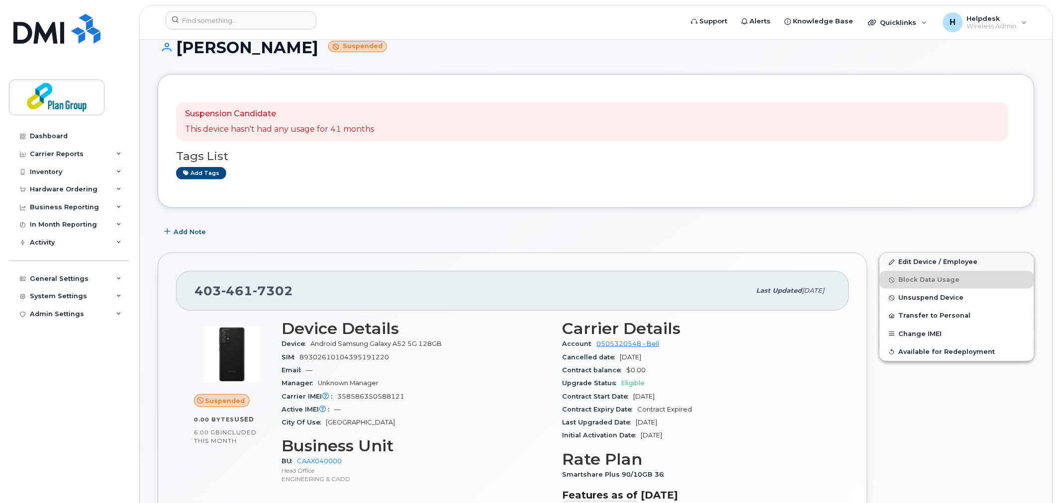
scroll to position [0, 0]
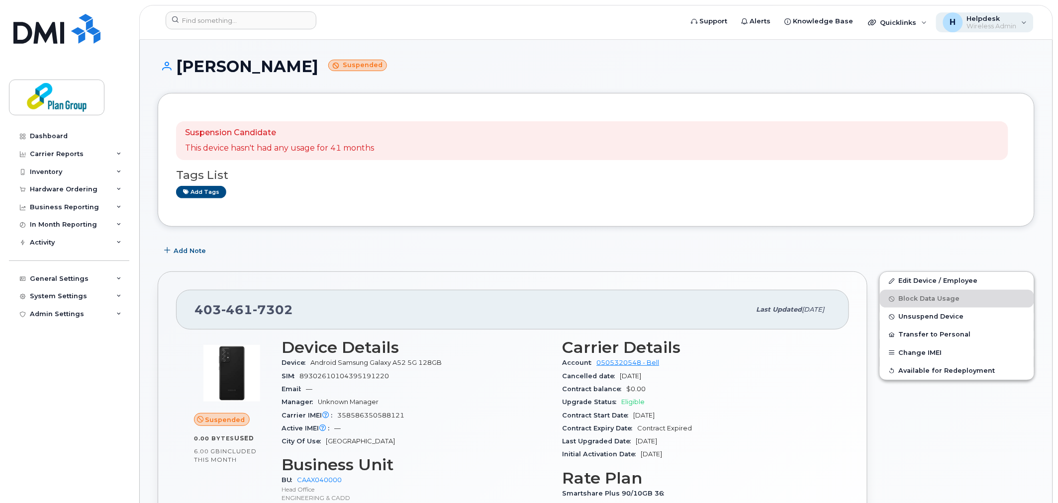
click at [1011, 23] on span "Wireless Admin" at bounding box center [992, 26] width 50 height 8
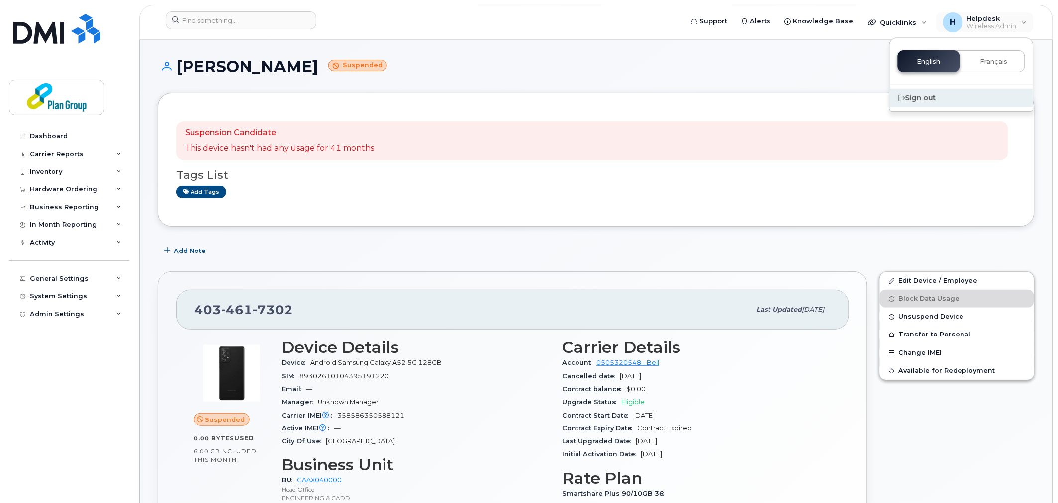
click at [931, 97] on div "Sign out" at bounding box center [961, 98] width 143 height 18
